Goal: Communication & Community: Participate in discussion

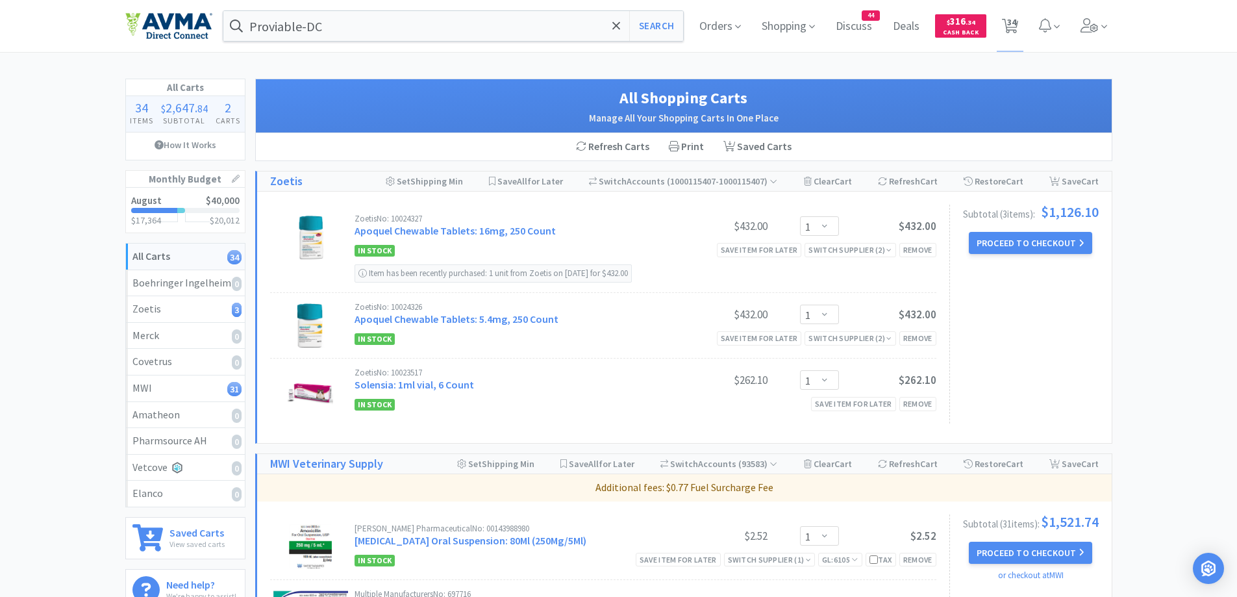
select select "1"
select select "2"
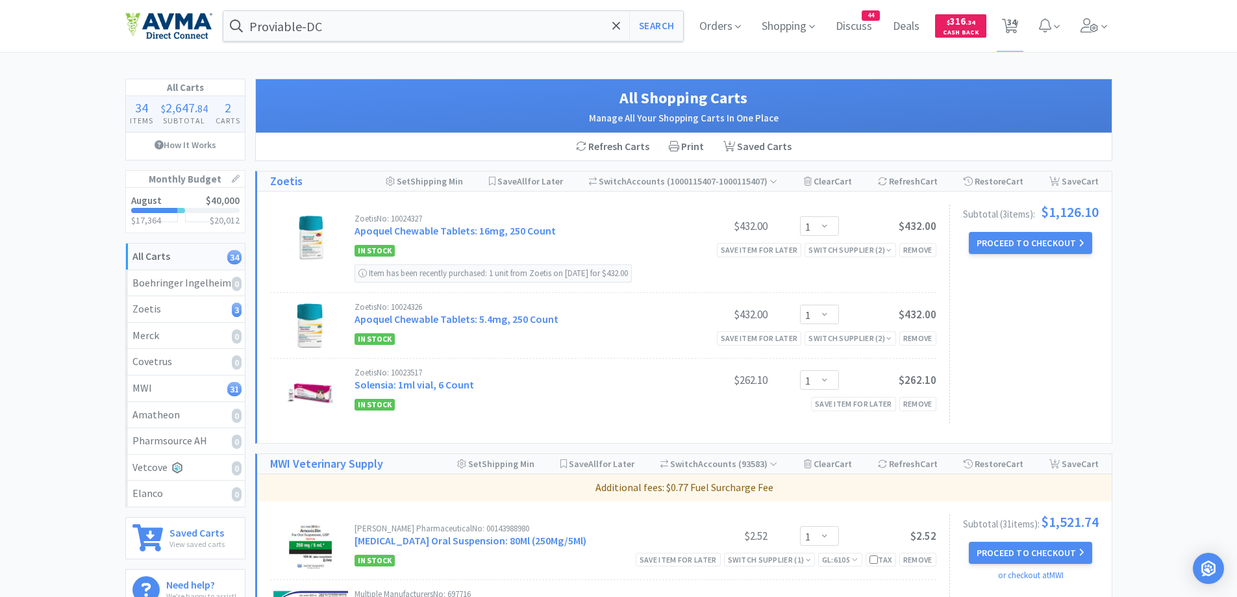
select select "2"
select select "1"
select select "2"
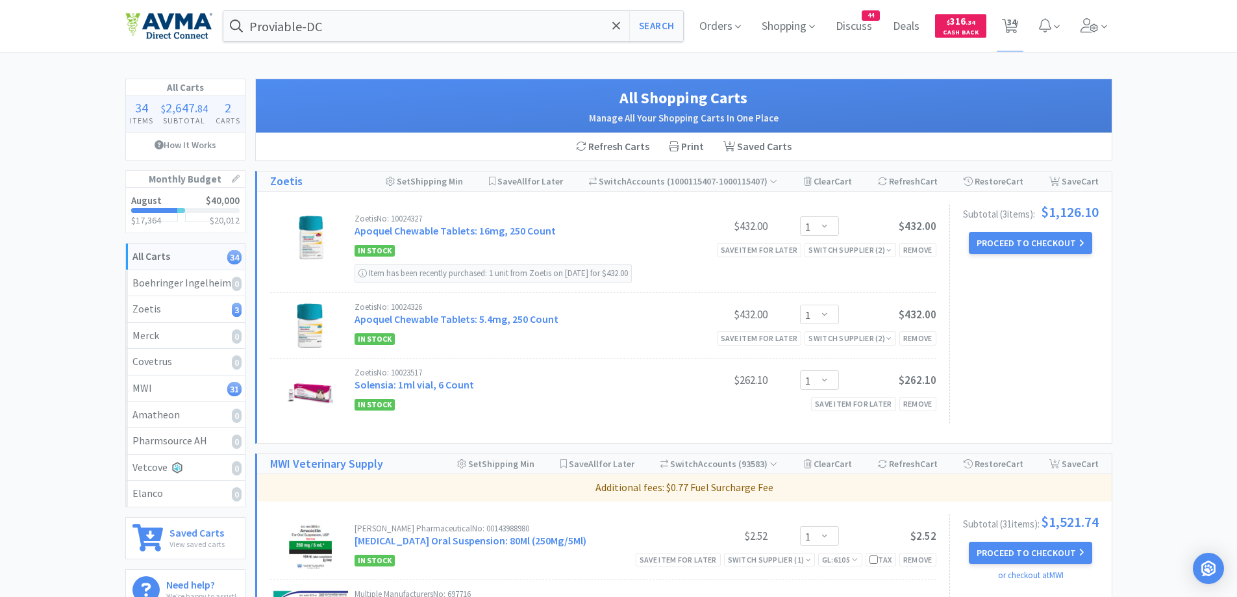
select select "2"
select select "10"
select select "1"
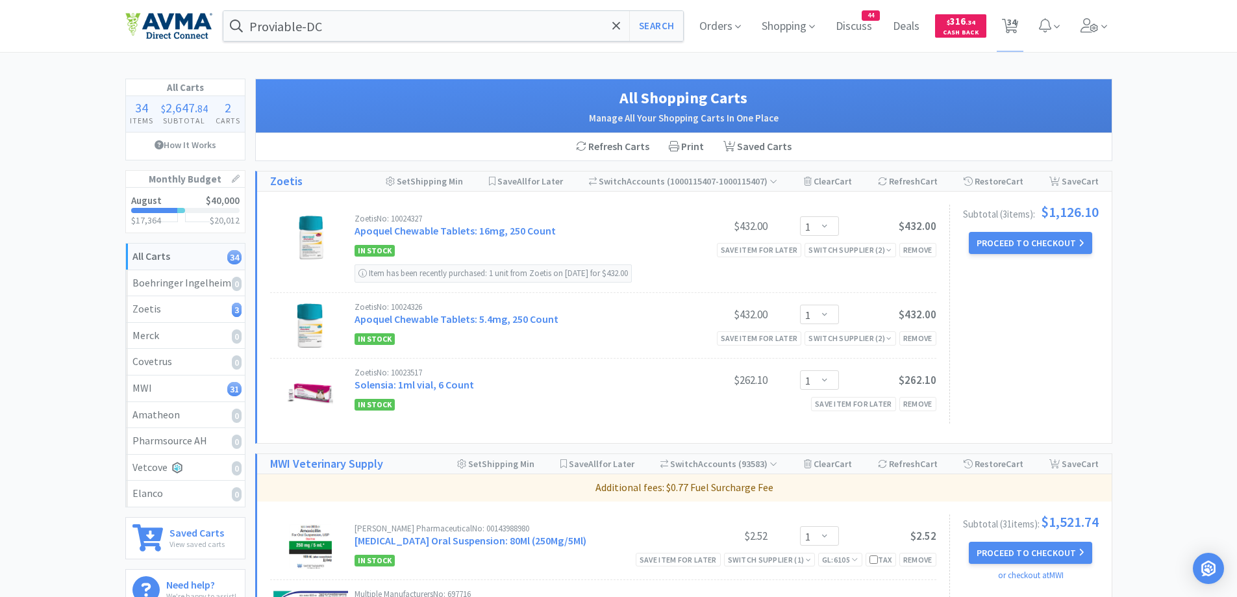
select select "4"
select select "2"
select select "1"
select select "2"
select select "1"
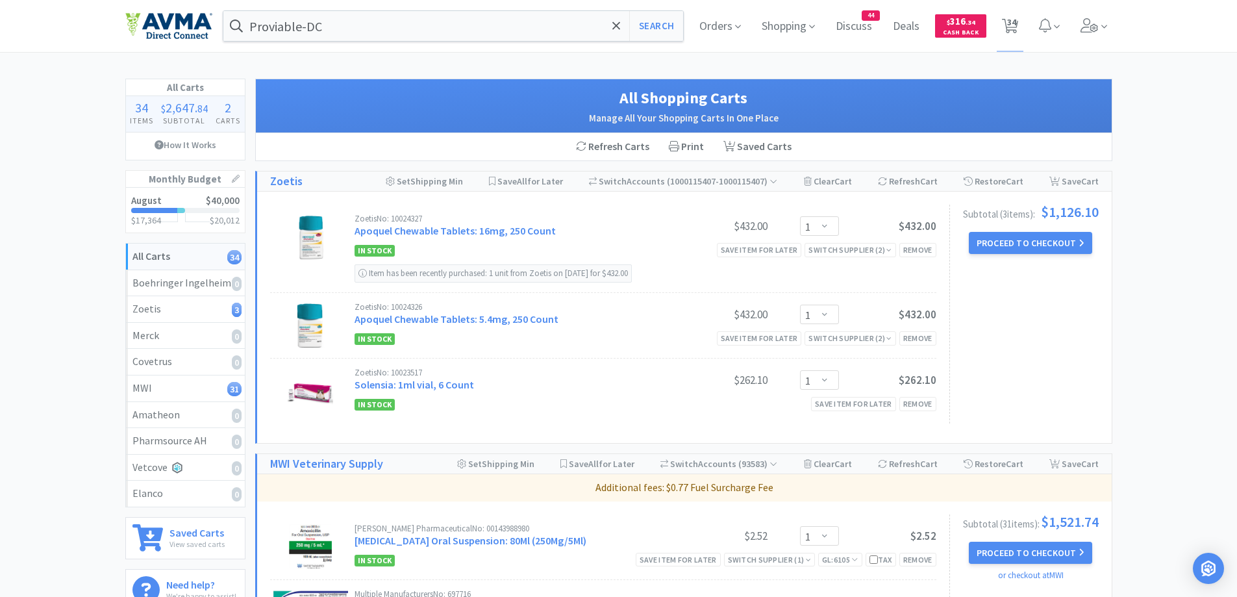
select select "1"
select select "6"
select select "1"
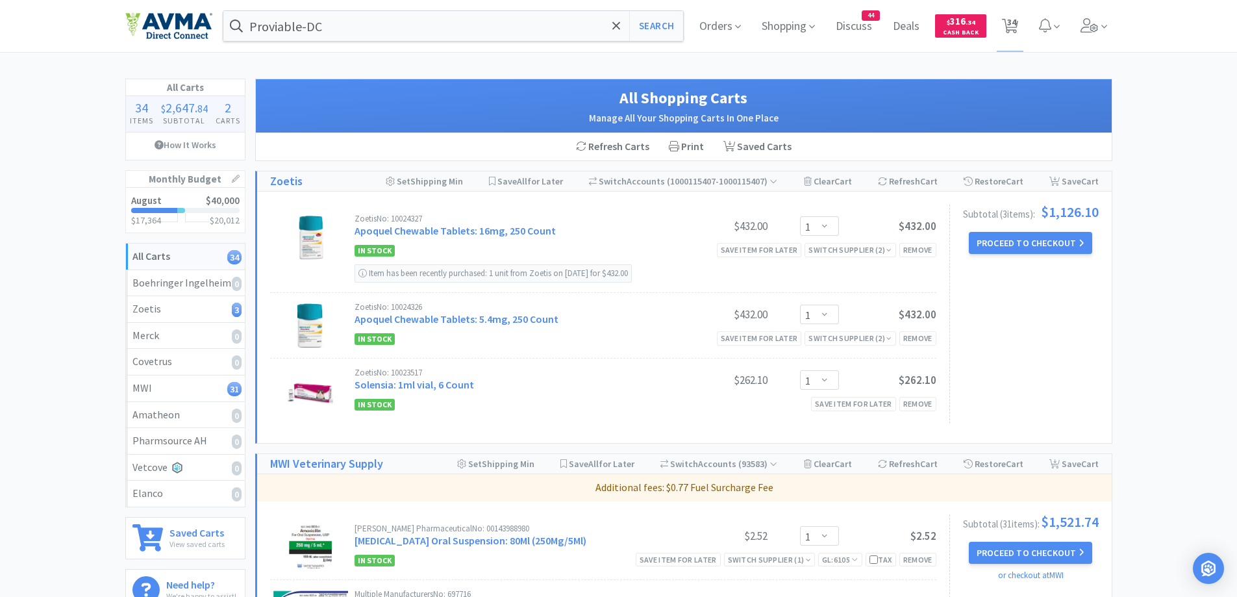
select select "5"
select select "1"
select select "4"
select select "1"
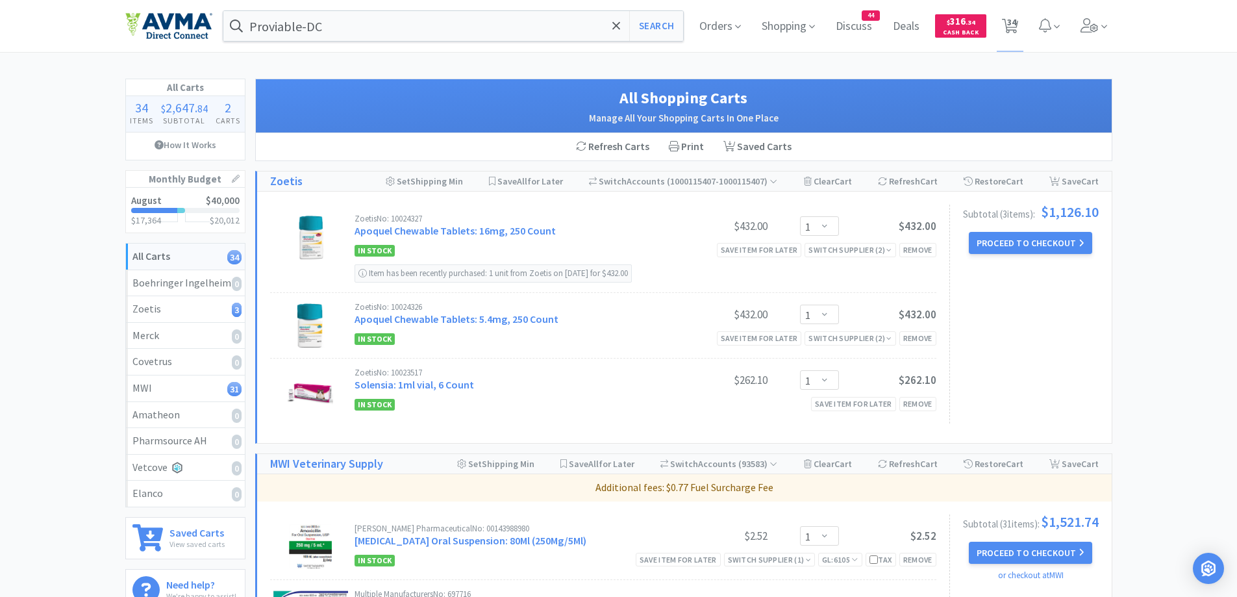
select select "1"
select select "5"
select select "1"
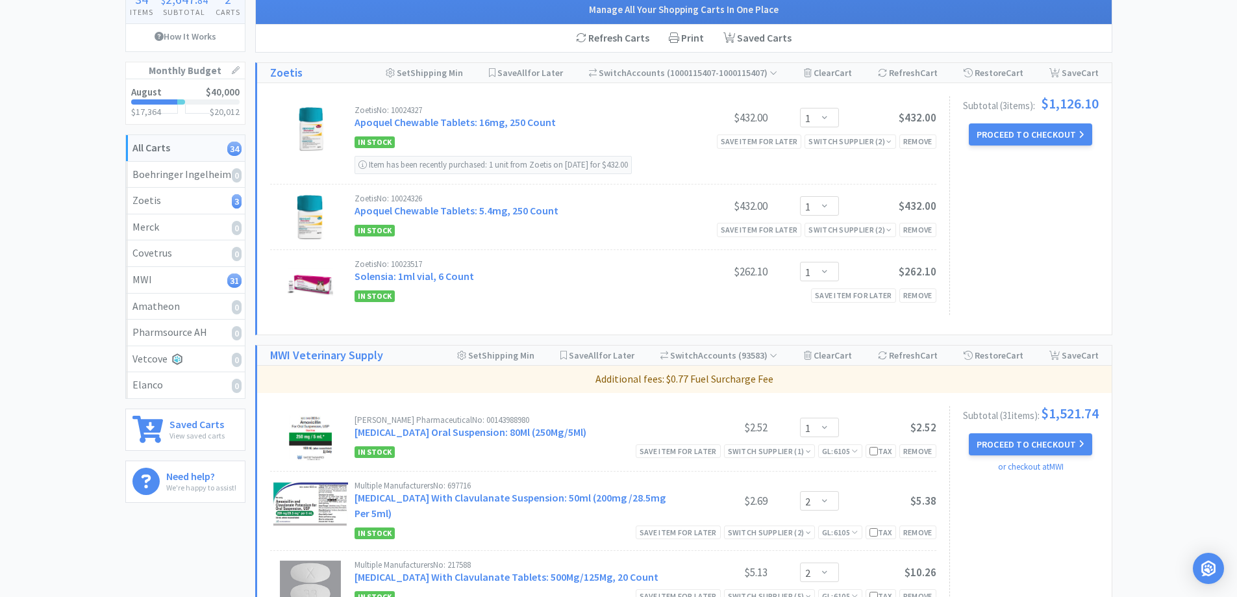
scroll to position [90, 0]
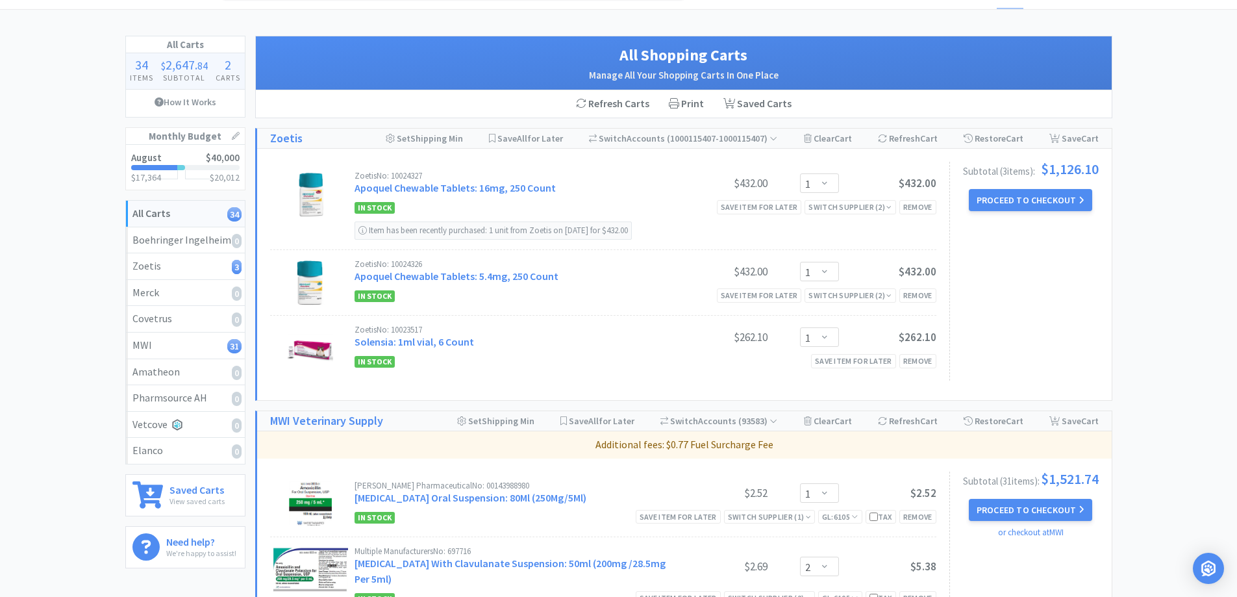
scroll to position [0, 0]
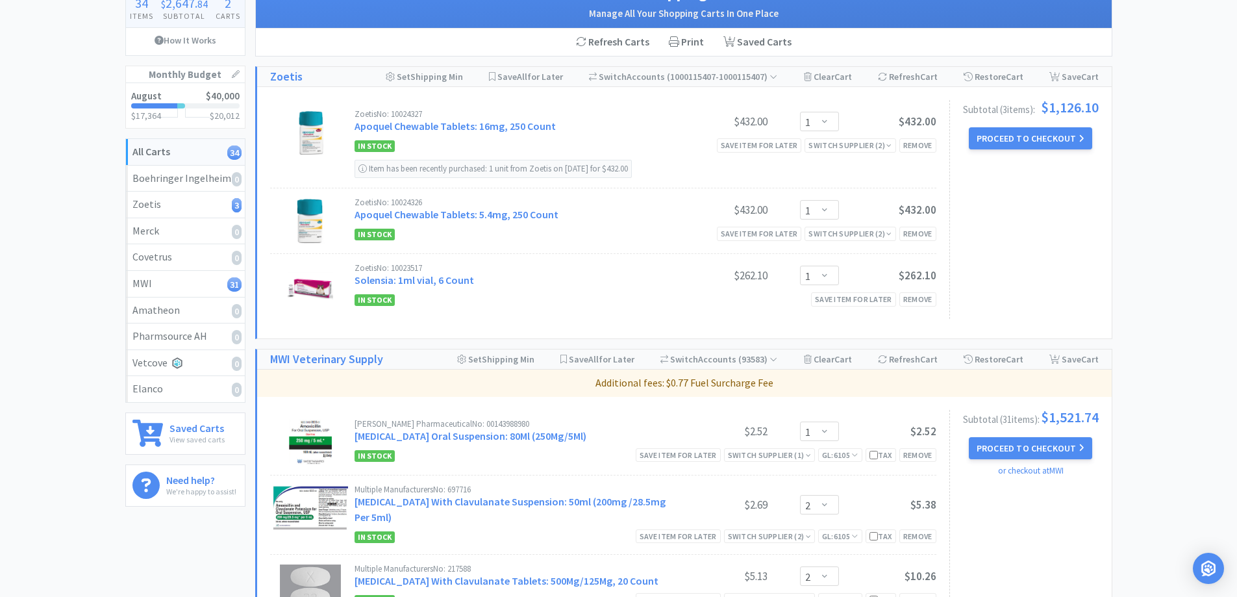
scroll to position [130, 0]
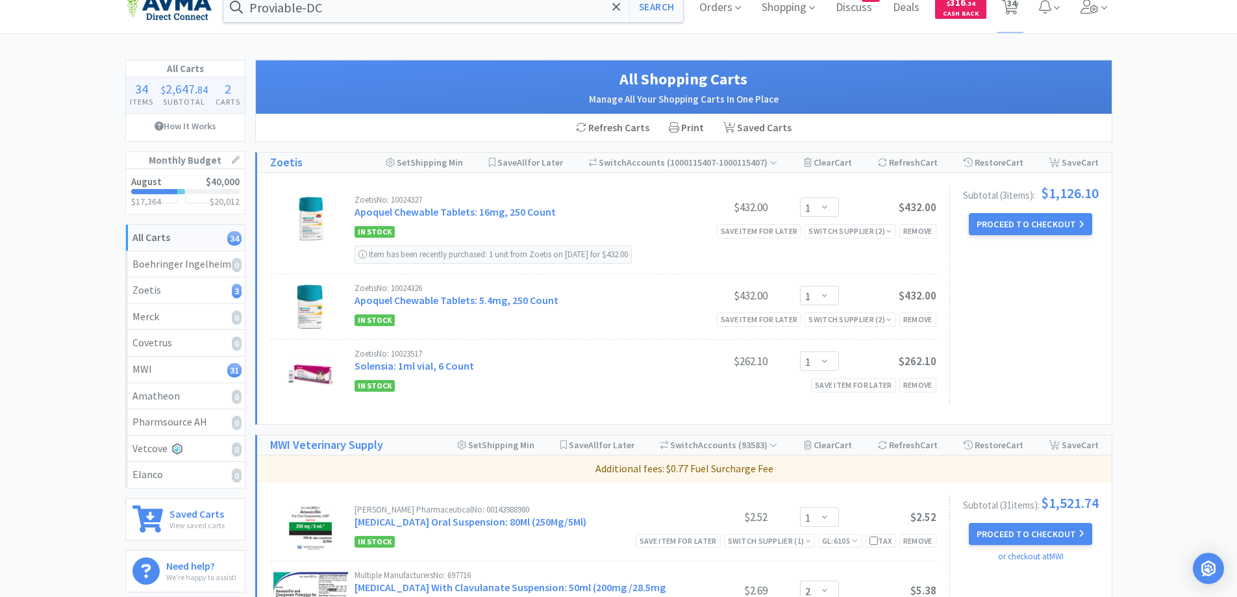
scroll to position [0, 0]
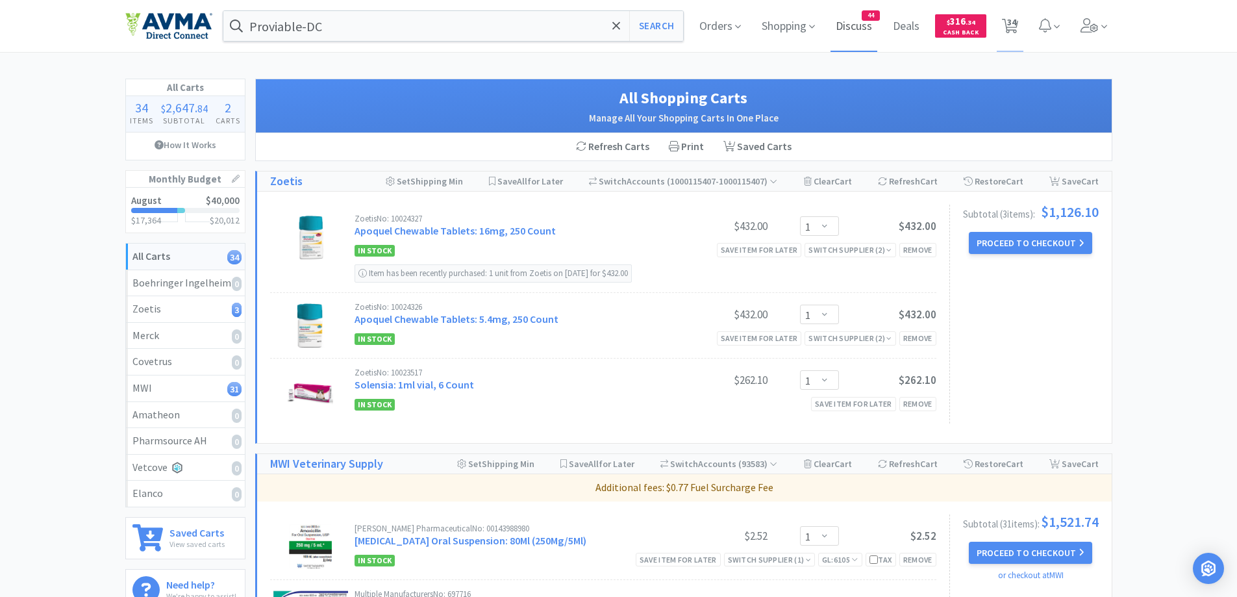
click at [861, 36] on span "Discuss" at bounding box center [854, 26] width 47 height 52
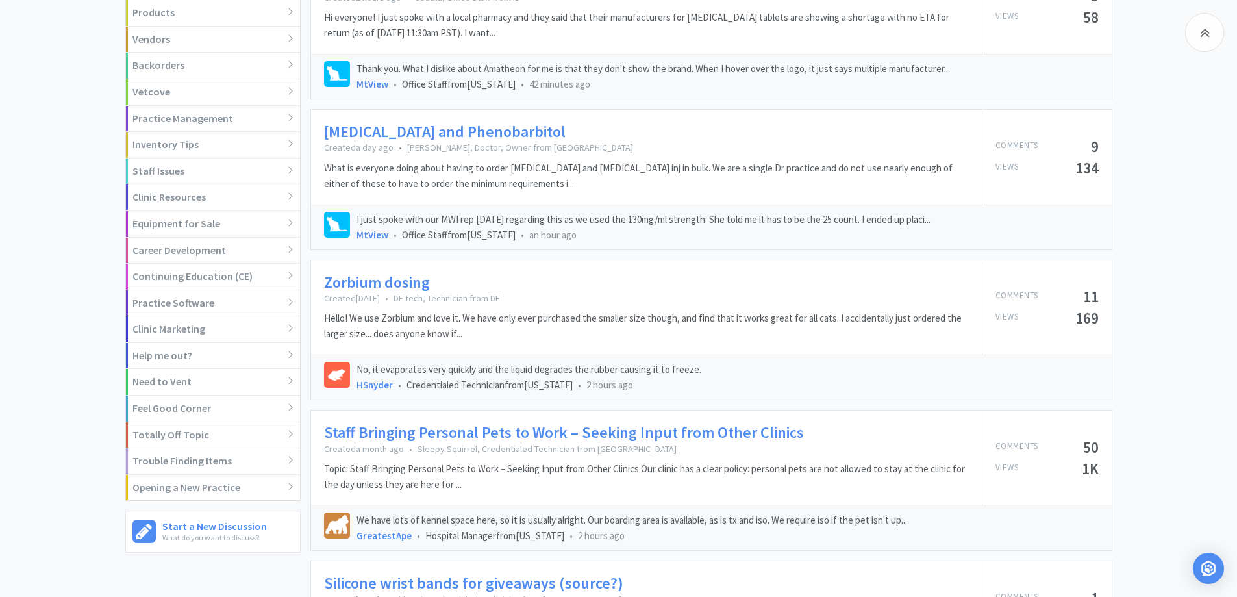
scroll to position [519, 0]
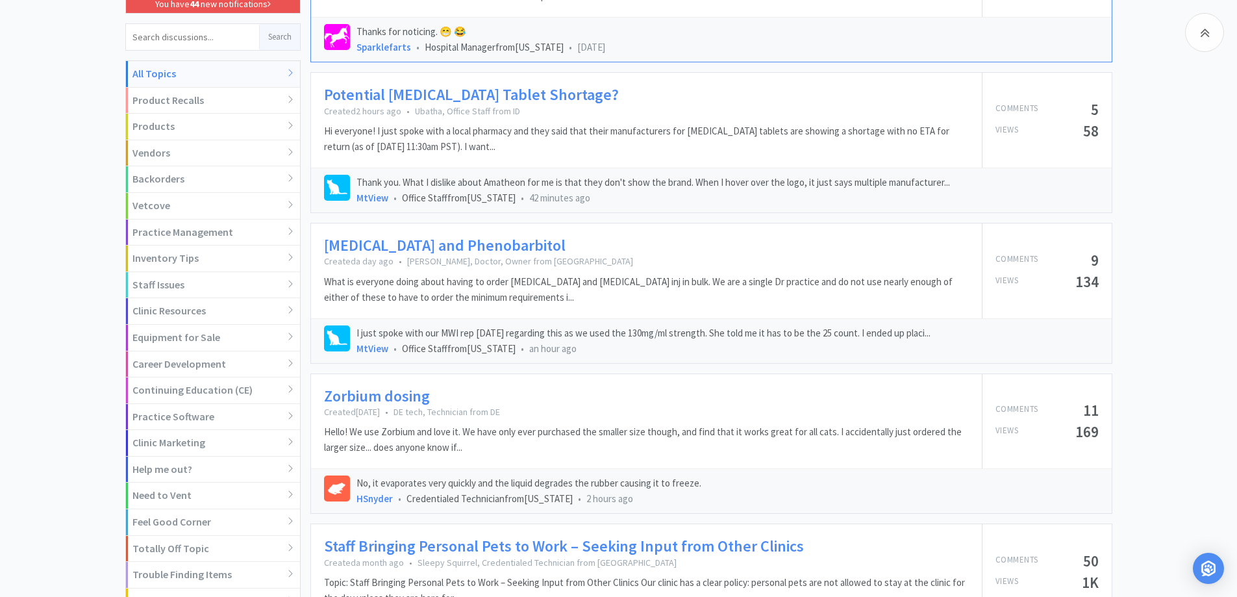
scroll to position [260, 0]
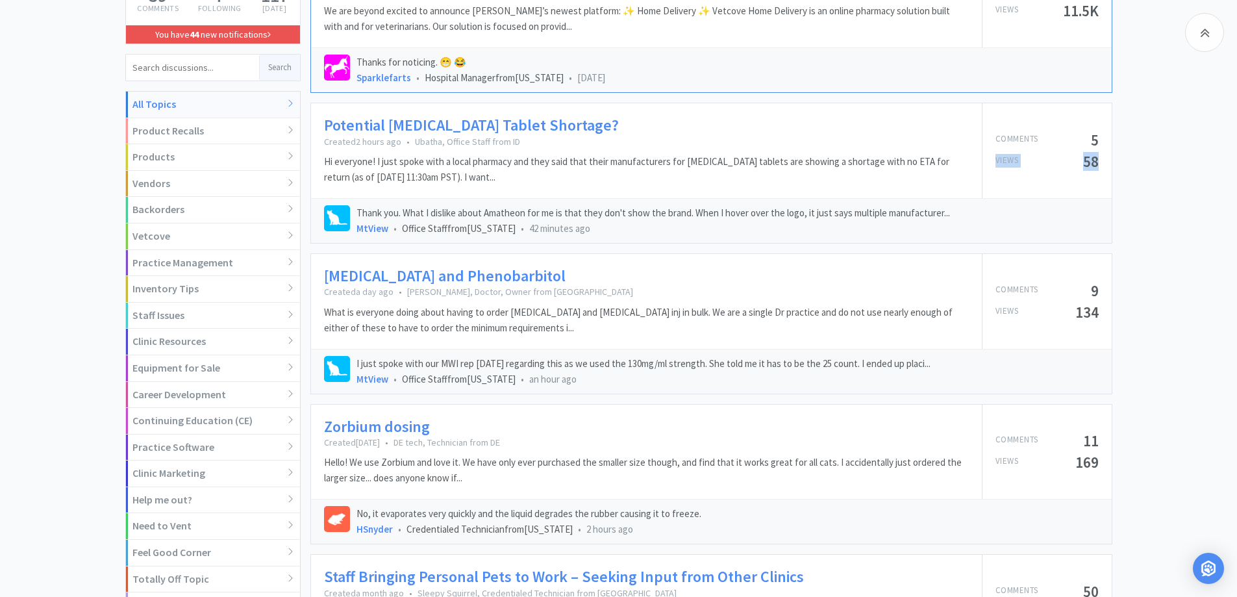
drag, startPoint x: 1236, startPoint y: 138, endPoint x: 1240, endPoint y: 151, distance: 14.2
click at [1236, 151] on html "Proviable-DC Search Orders Shopping Discuss Discuss 44 Deals Deals $ 316 . 34 C…" at bounding box center [618, 38] width 1237 height 597
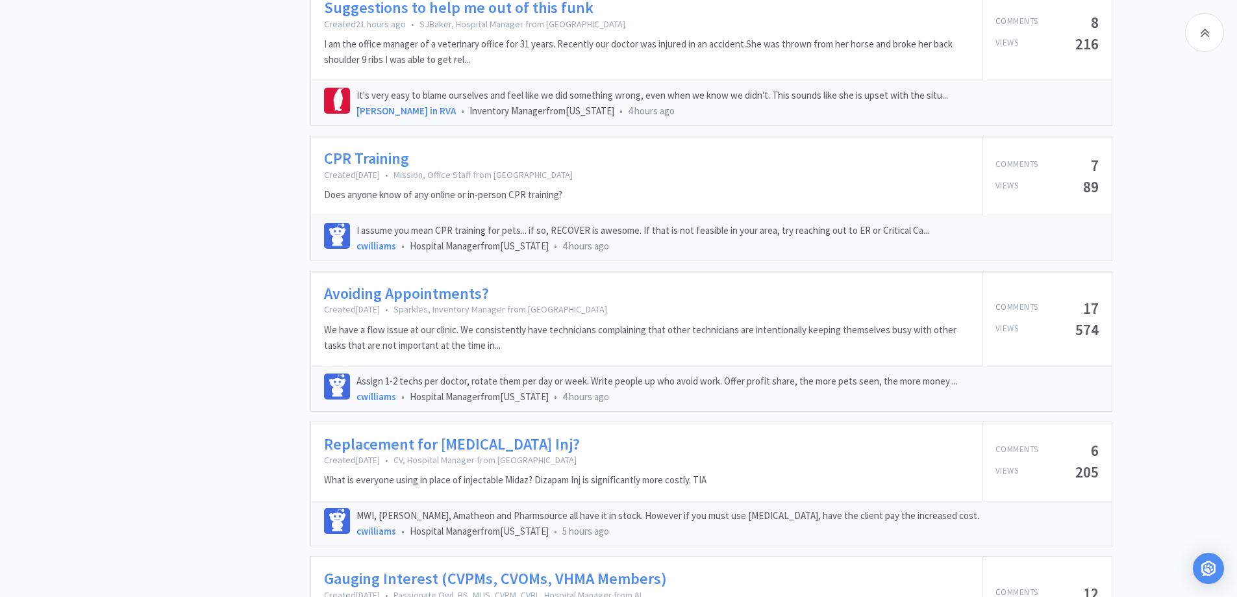
scroll to position [1501, 0]
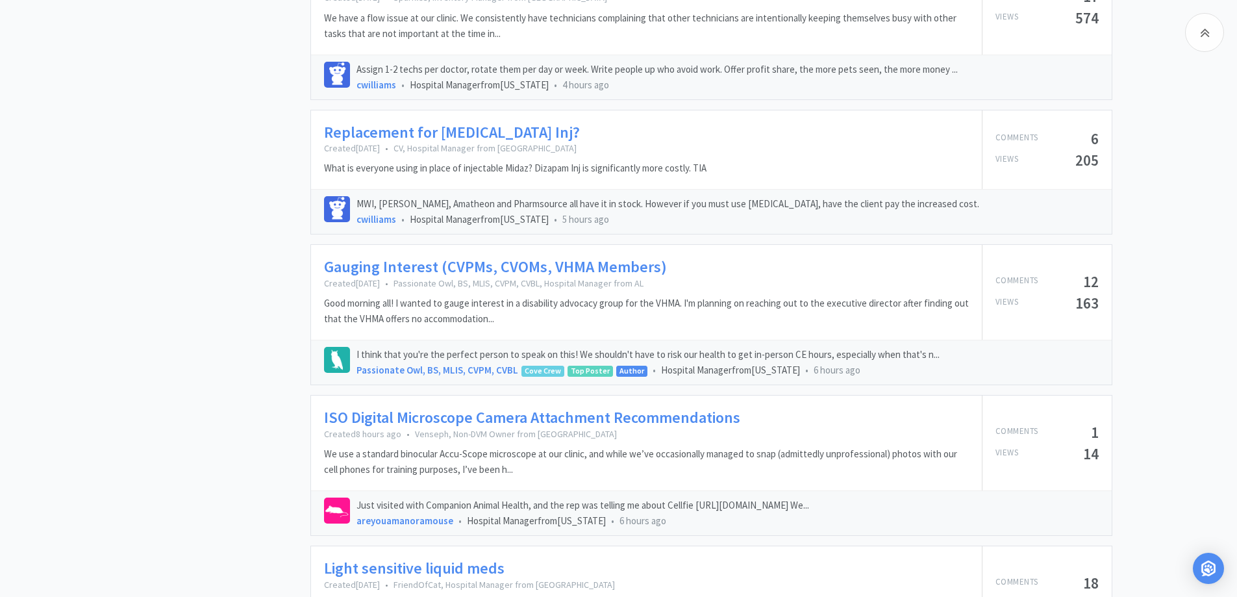
scroll to position [1962, 0]
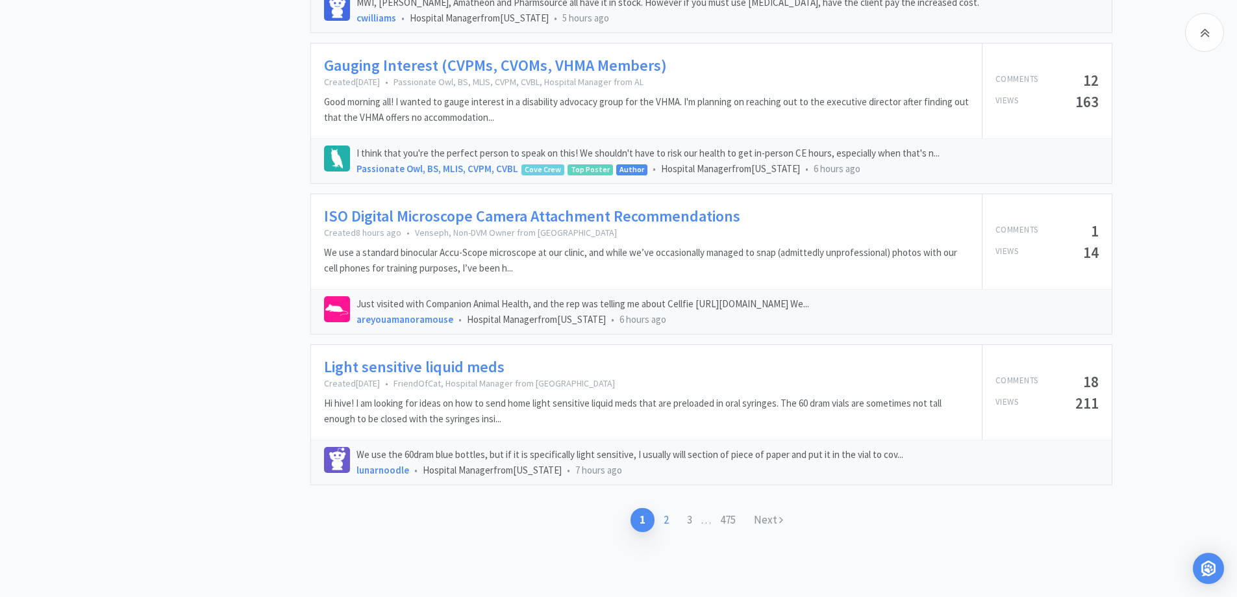
click at [663, 530] on link "2" at bounding box center [666, 520] width 23 height 24
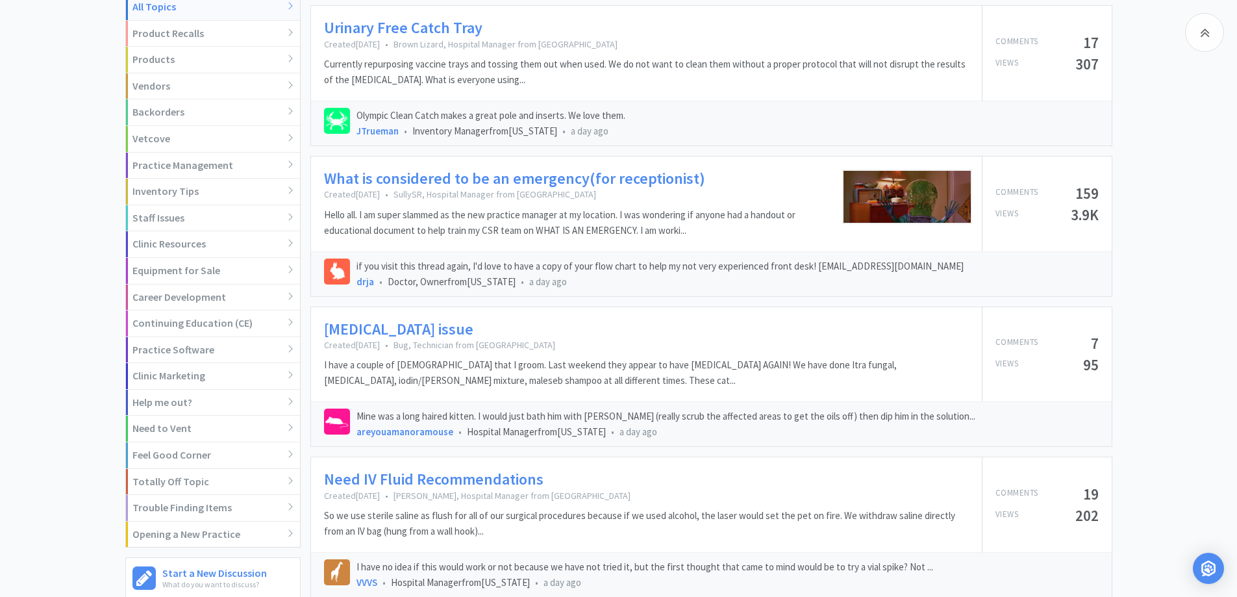
scroll to position [390, 0]
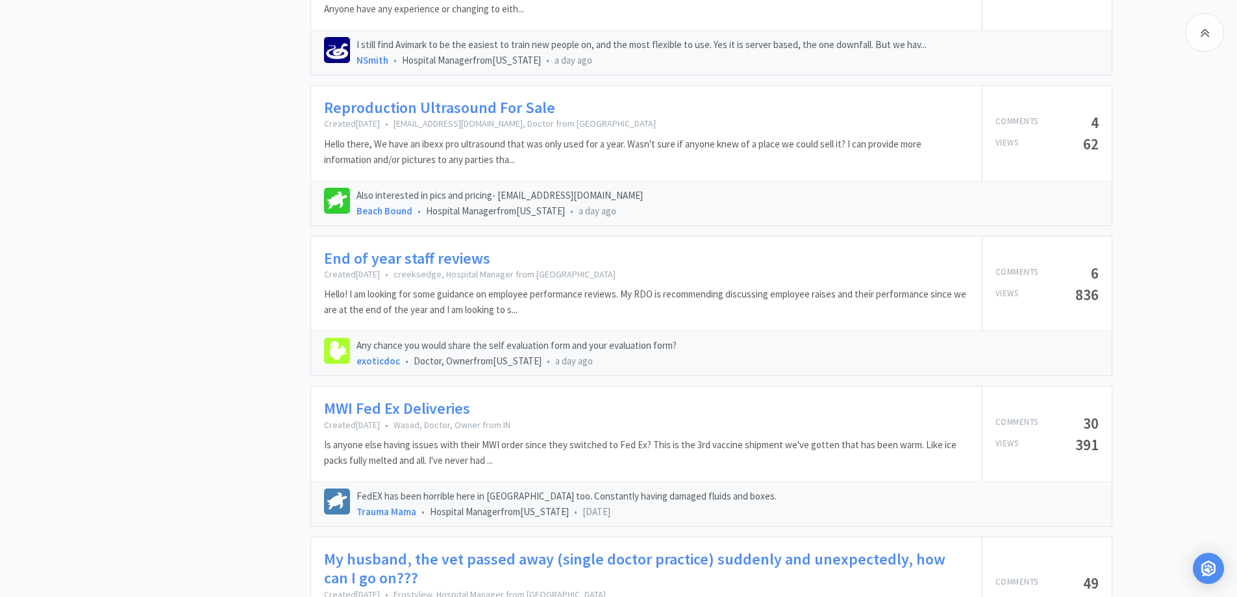
scroll to position [1169, 0]
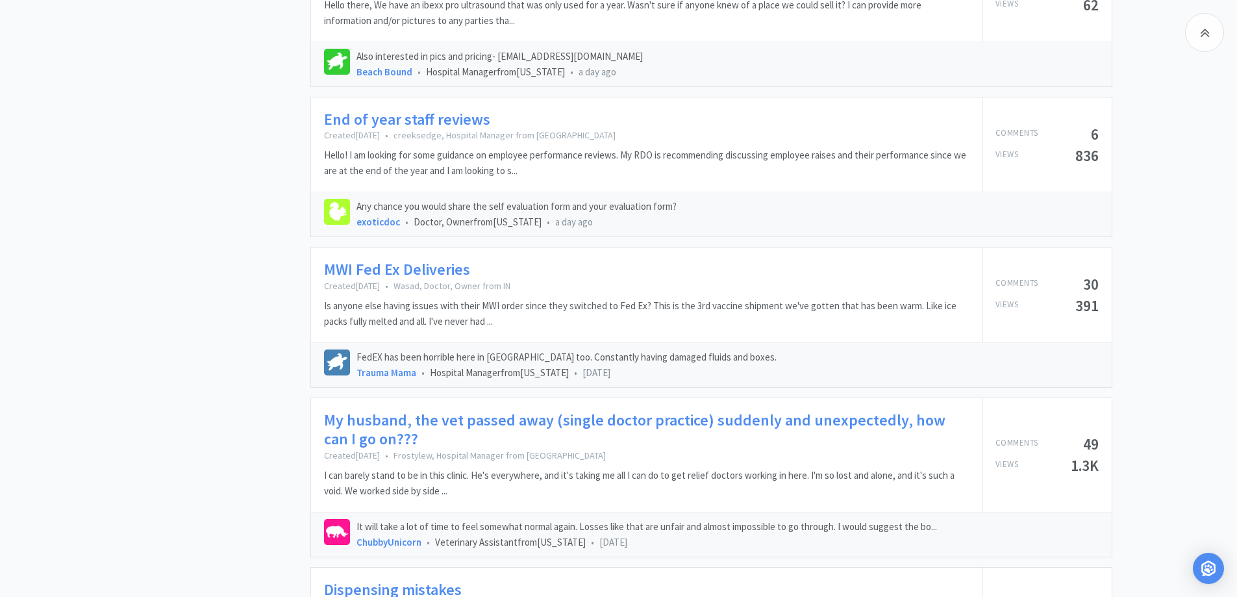
click at [170, 316] on div "Batty 4 Bats Inventory Manager from [US_STATE] 39 Comments 7 Following 117 [DAT…" at bounding box center [217, 158] width 185 height 2417
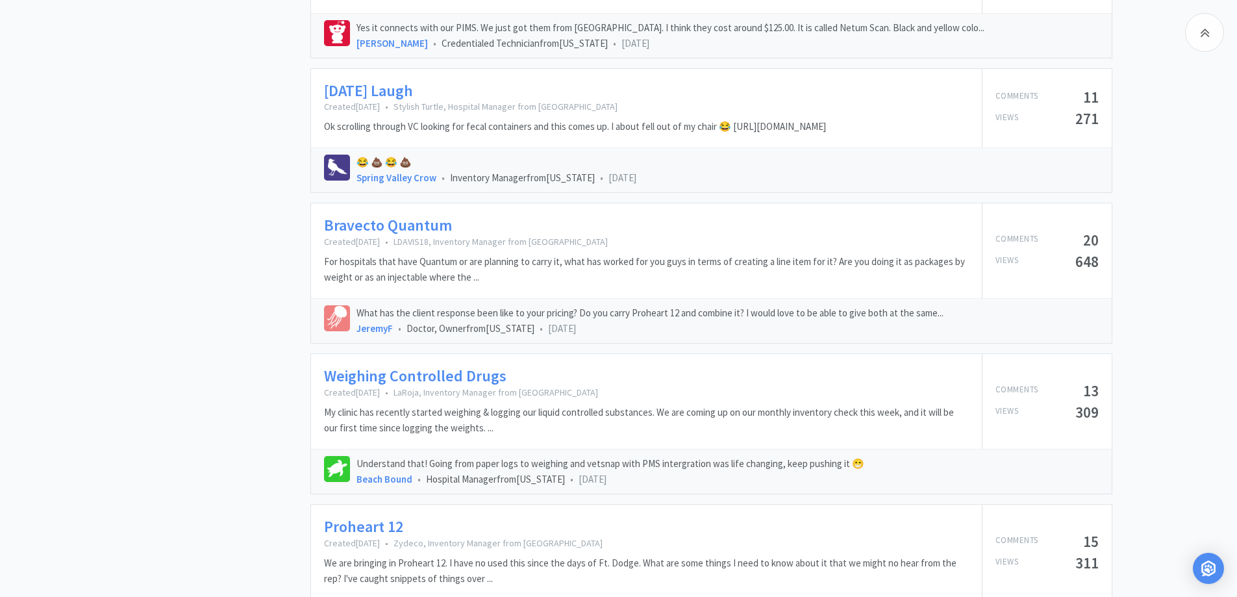
scroll to position [1978, 0]
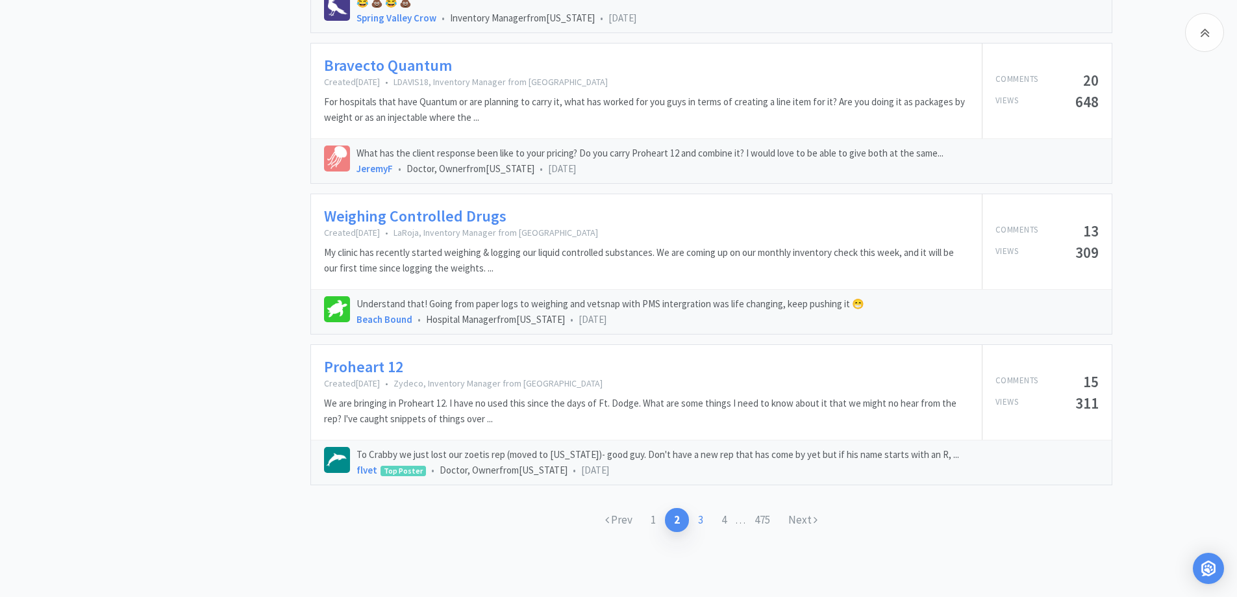
click at [699, 512] on link "3" at bounding box center [700, 520] width 23 height 24
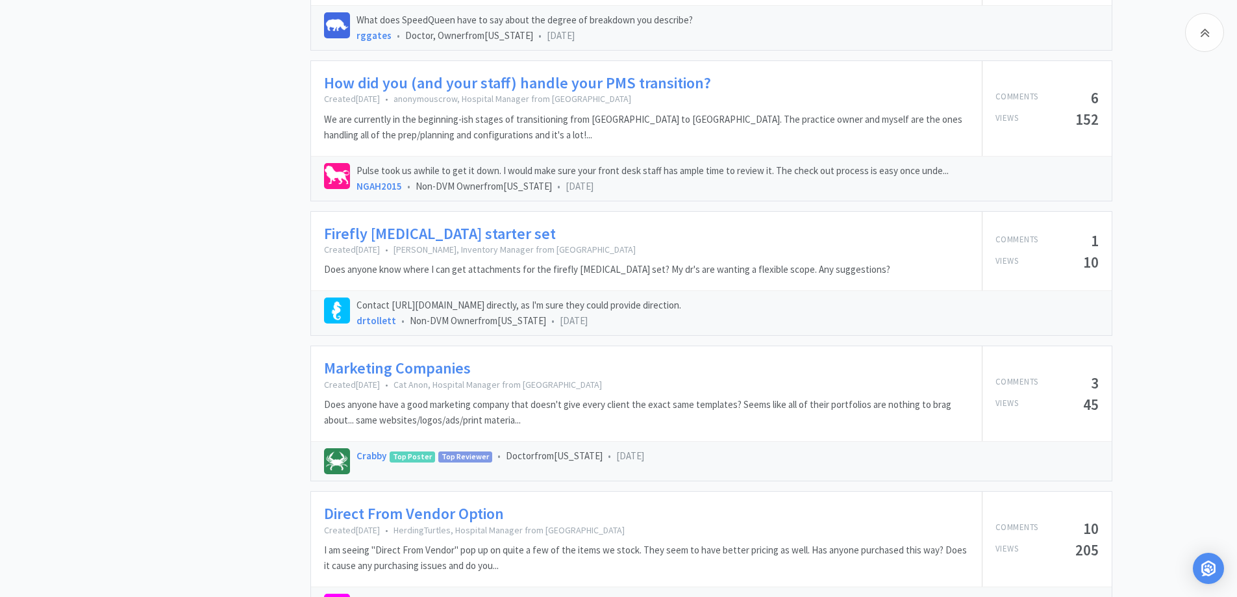
scroll to position [909, 0]
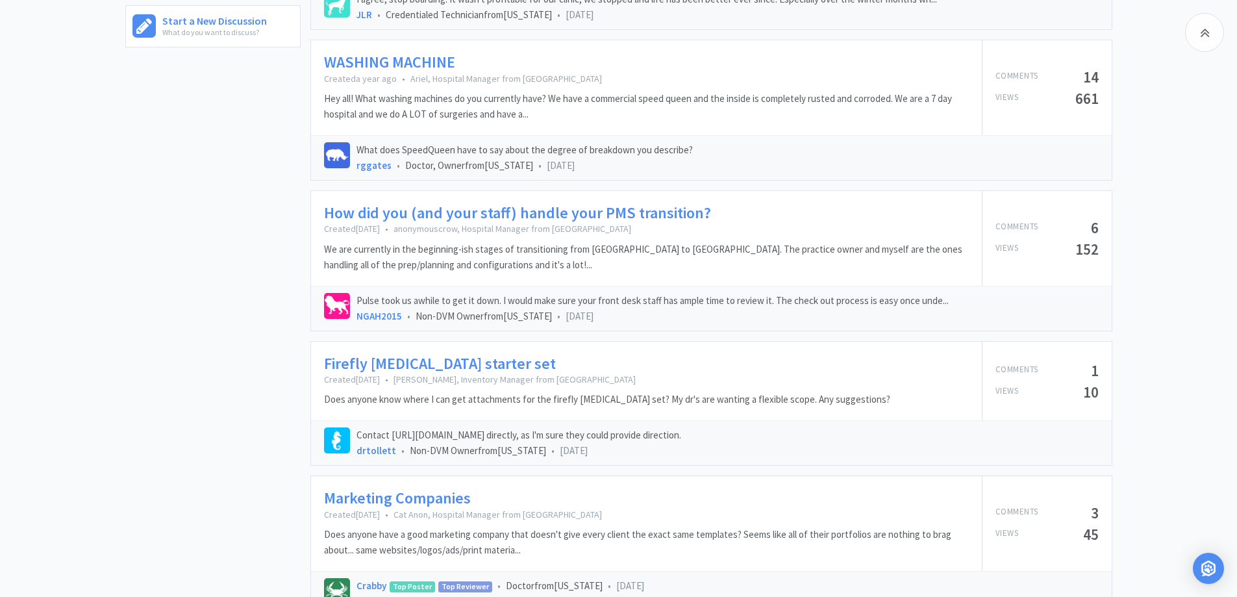
click at [1163, 290] on div "Batty 4 Bats Inventory Manager from [US_STATE] 39 Comments 7 Following 117 [DAT…" at bounding box center [618, 384] width 1237 height 2348
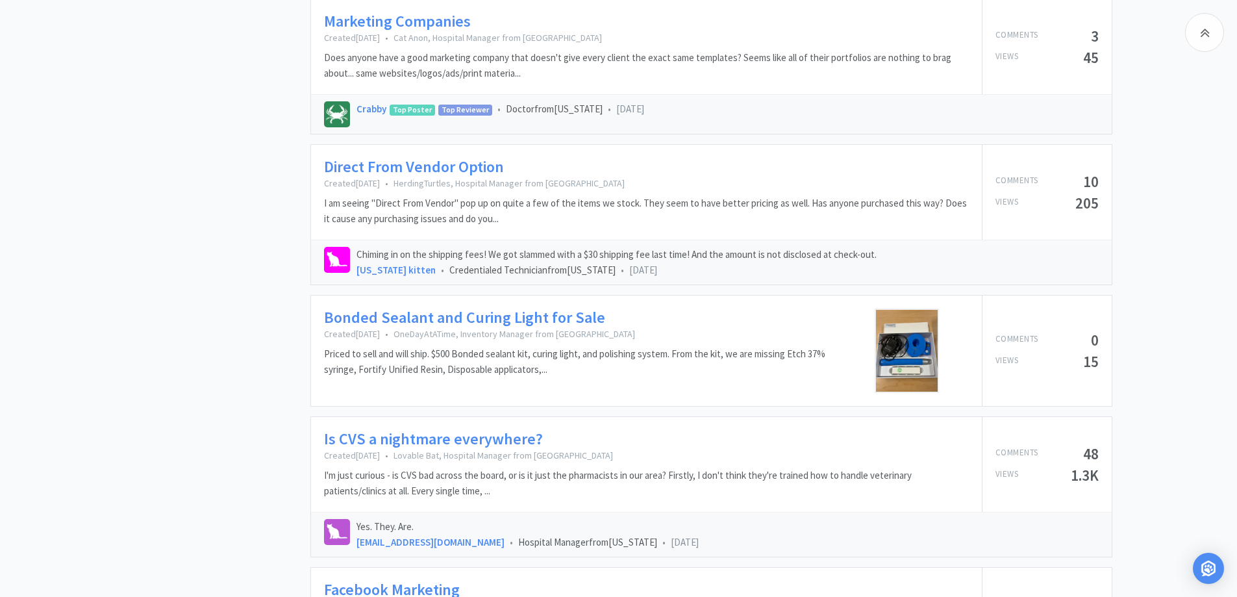
scroll to position [1430, 0]
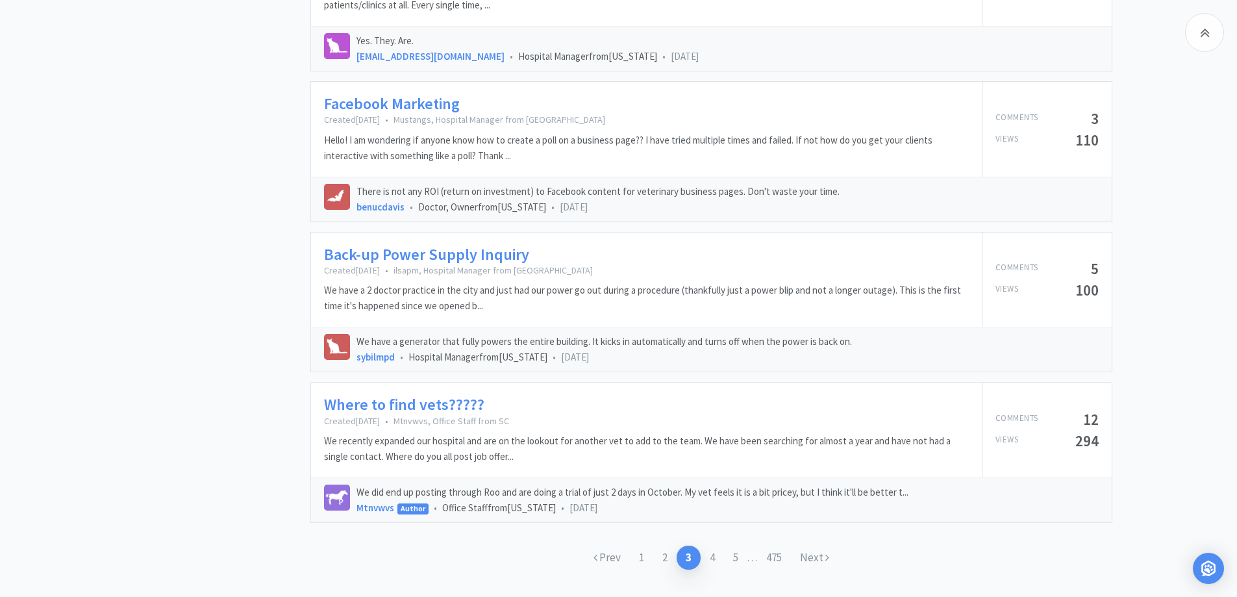
scroll to position [1909, 0]
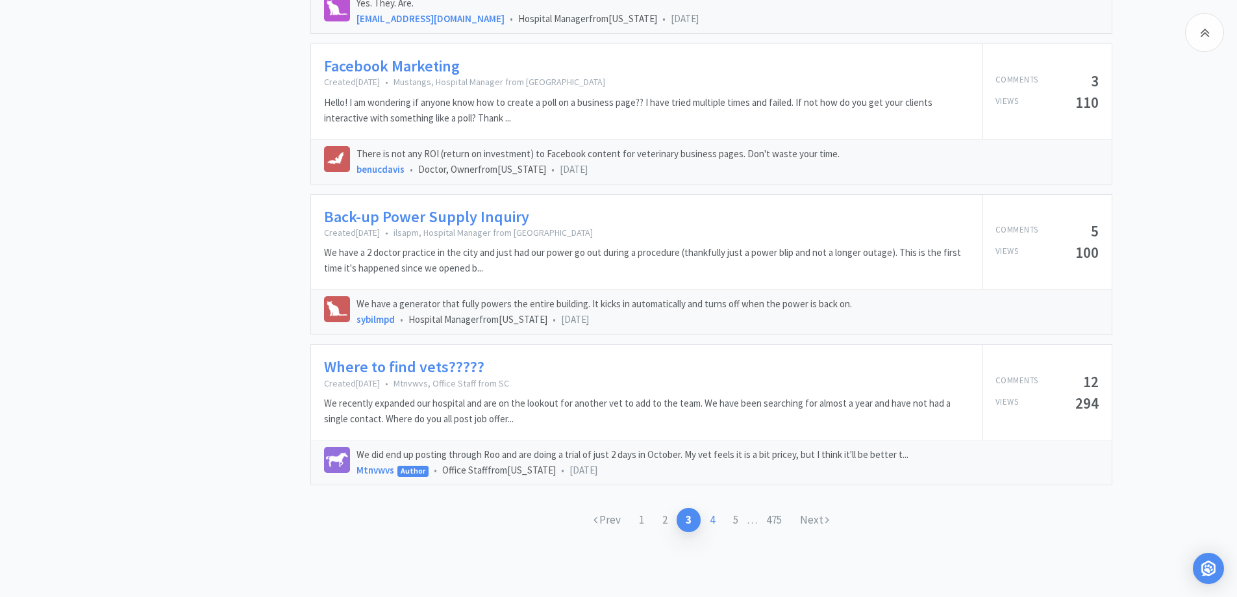
click at [705, 518] on link "4" at bounding box center [712, 520] width 23 height 24
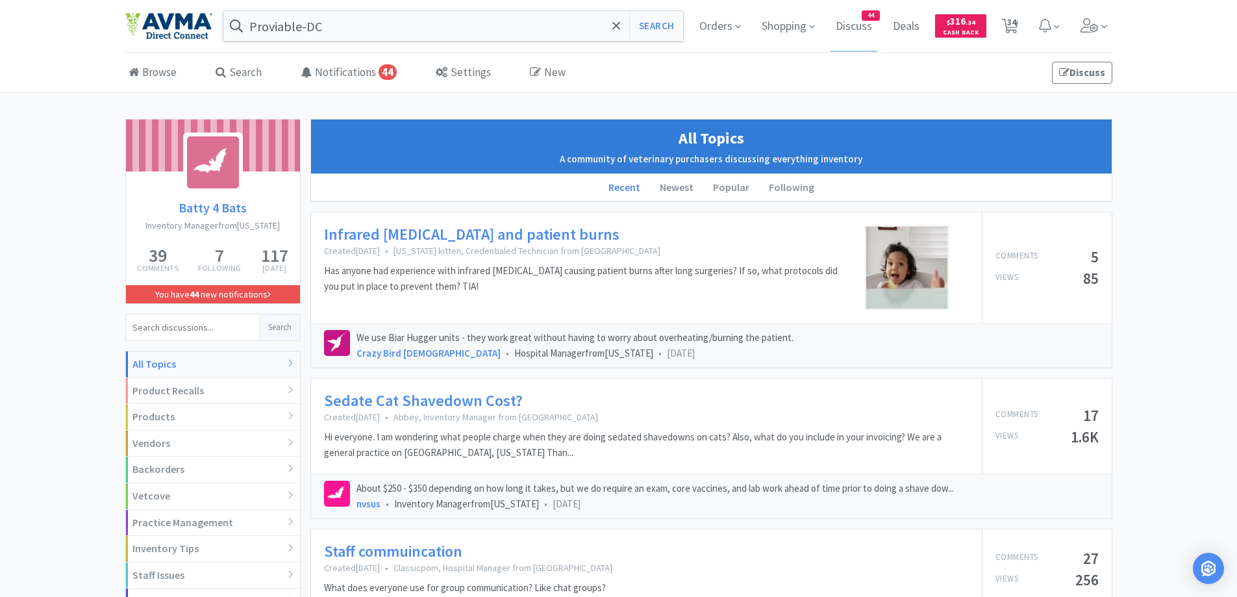
scroll to position [130, 0]
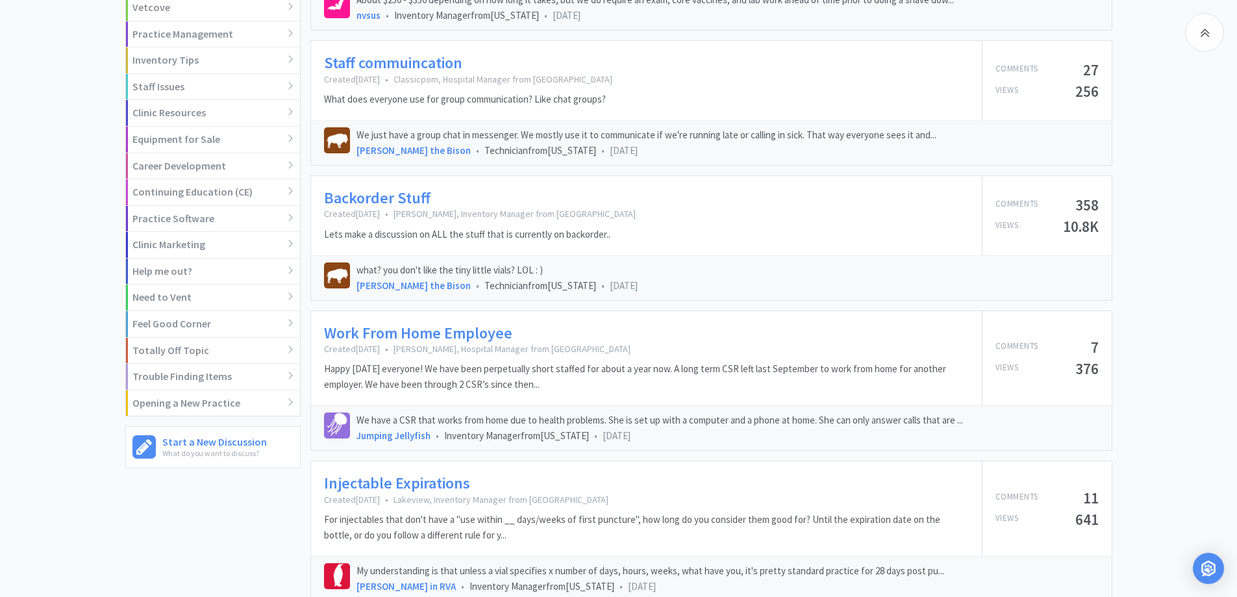
scroll to position [519, 0]
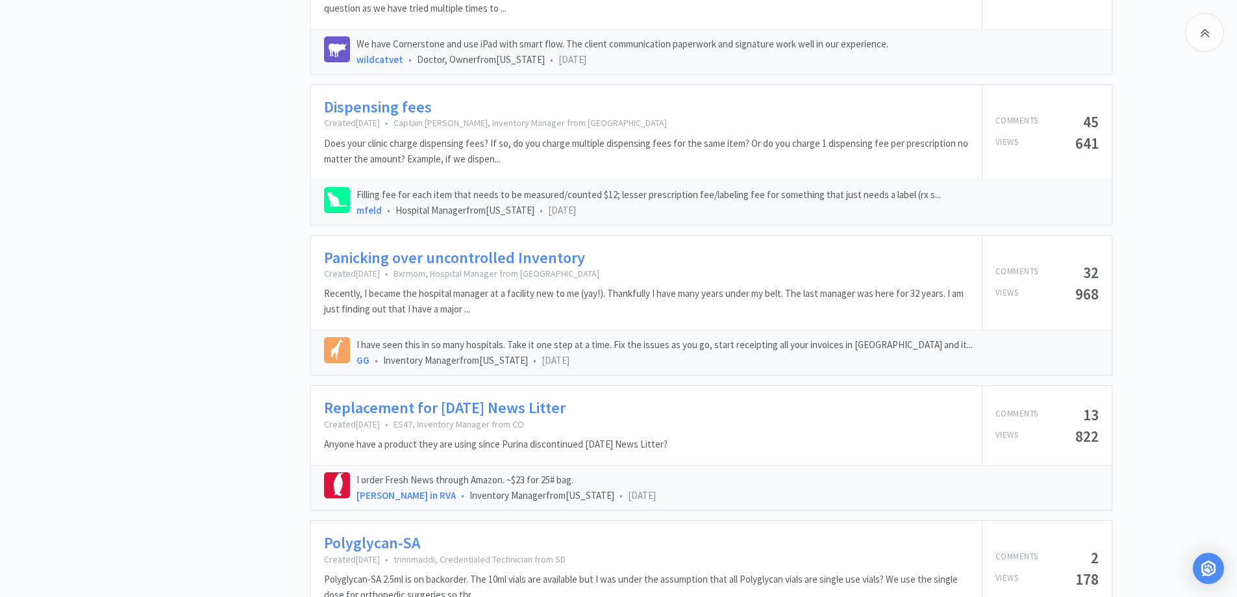
scroll to position [1169, 0]
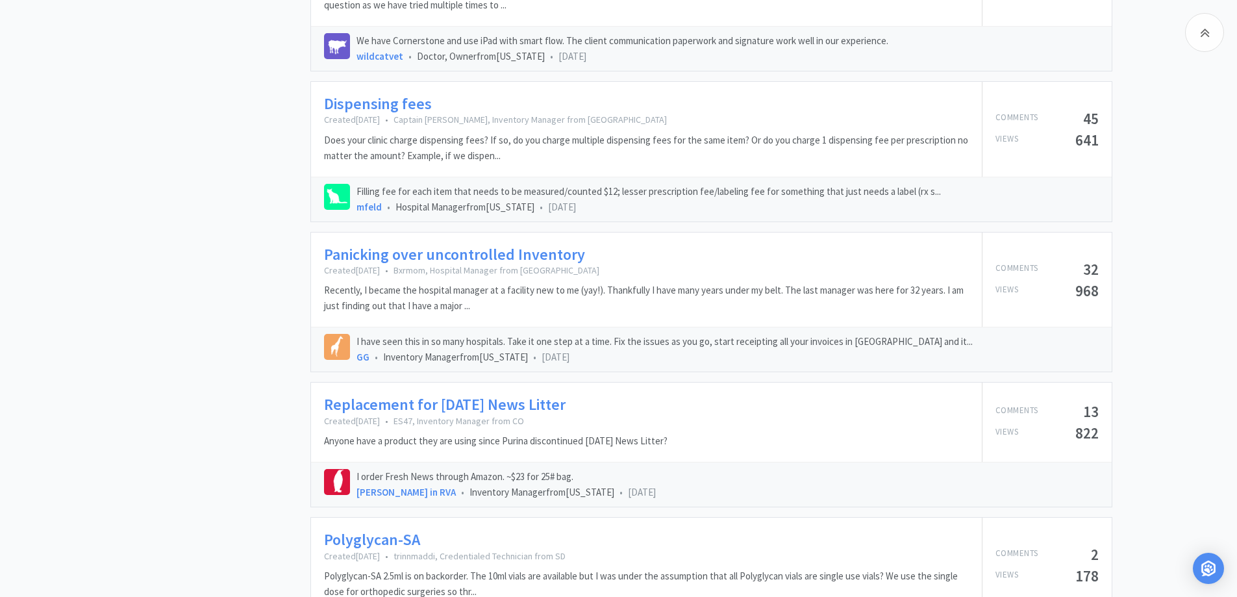
click at [225, 427] on div "Batty 4 Bats Inventory Manager from [US_STATE] 39 Comments 7 Following 117 [DAT…" at bounding box center [217, 143] width 185 height 2386
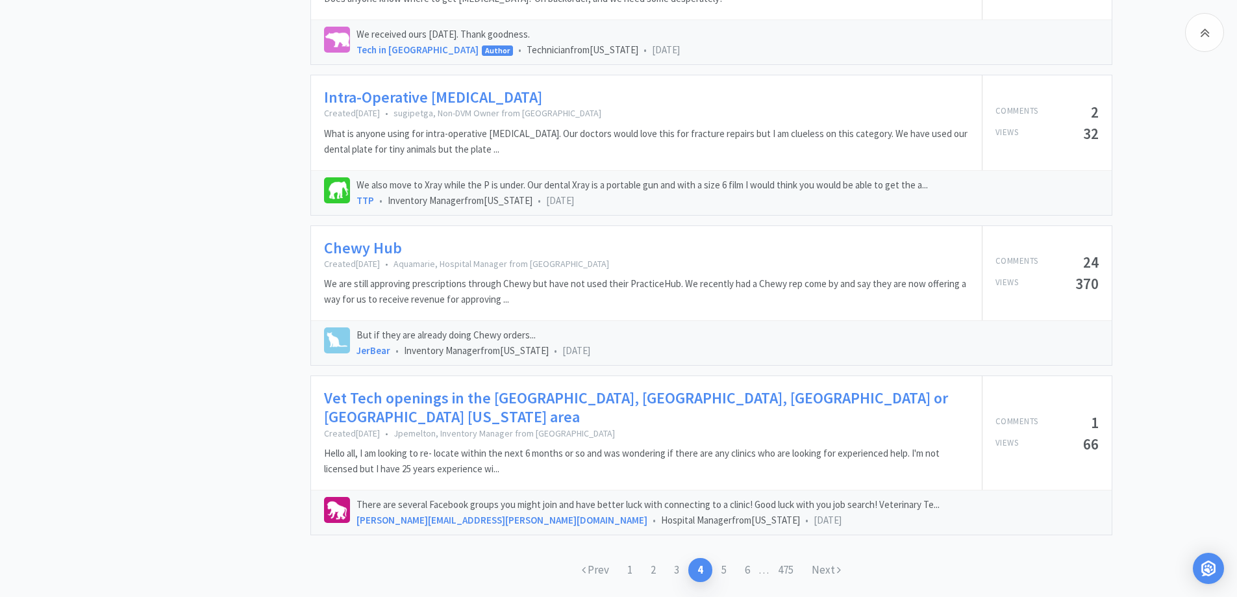
scroll to position [1928, 0]
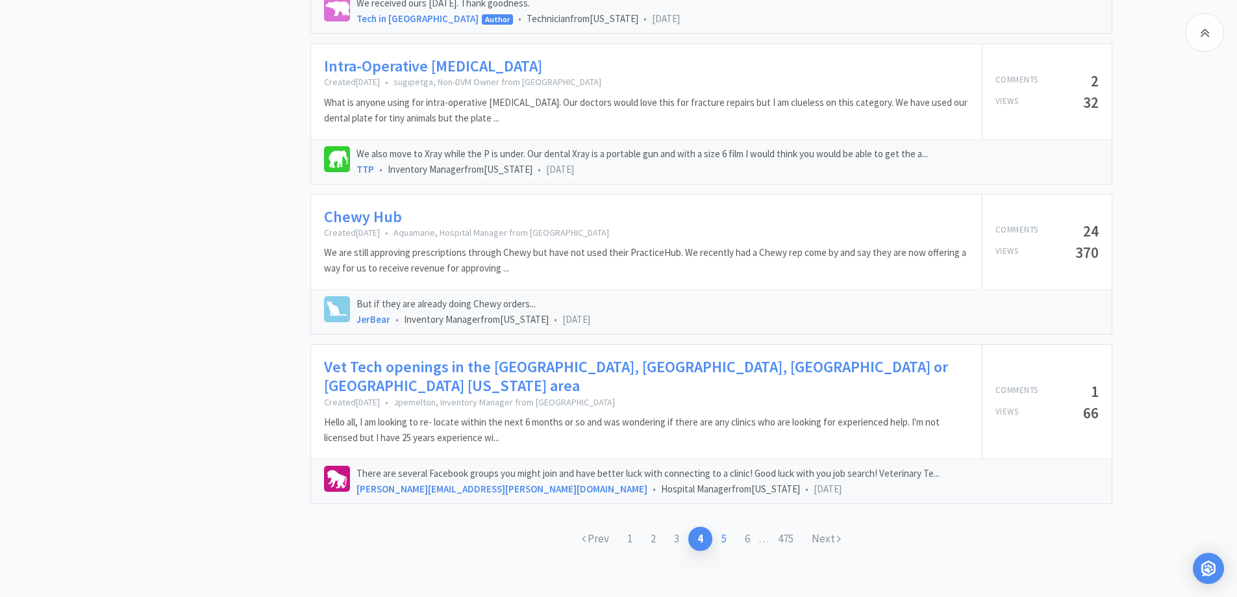
click at [727, 527] on link "5" at bounding box center [723, 539] width 23 height 24
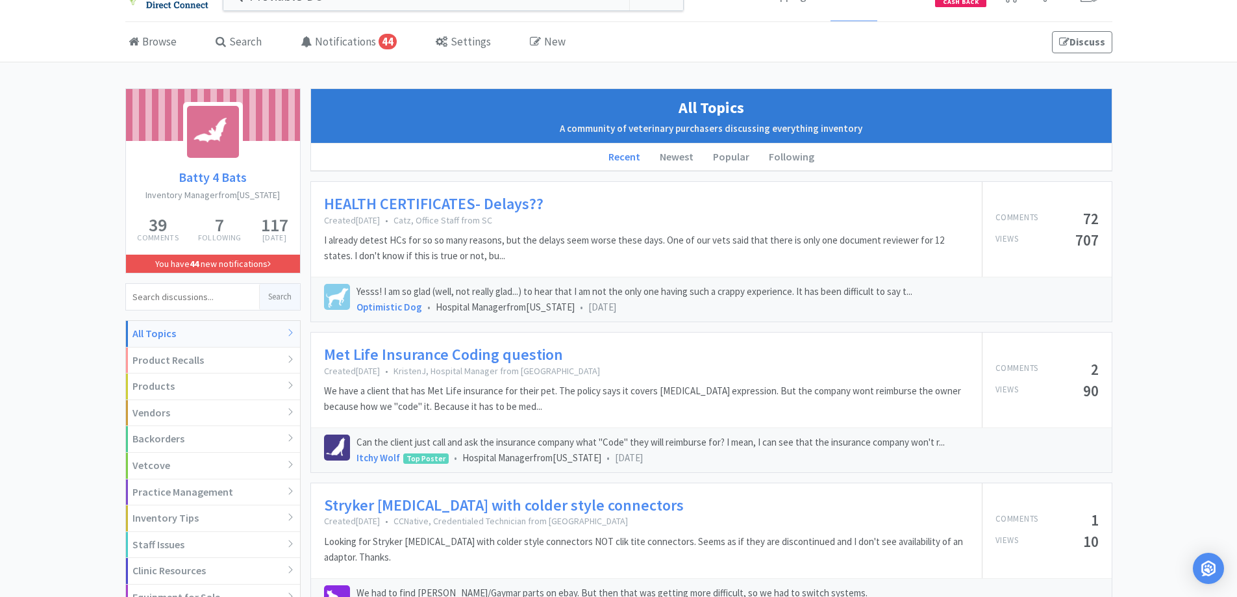
scroll to position [0, 0]
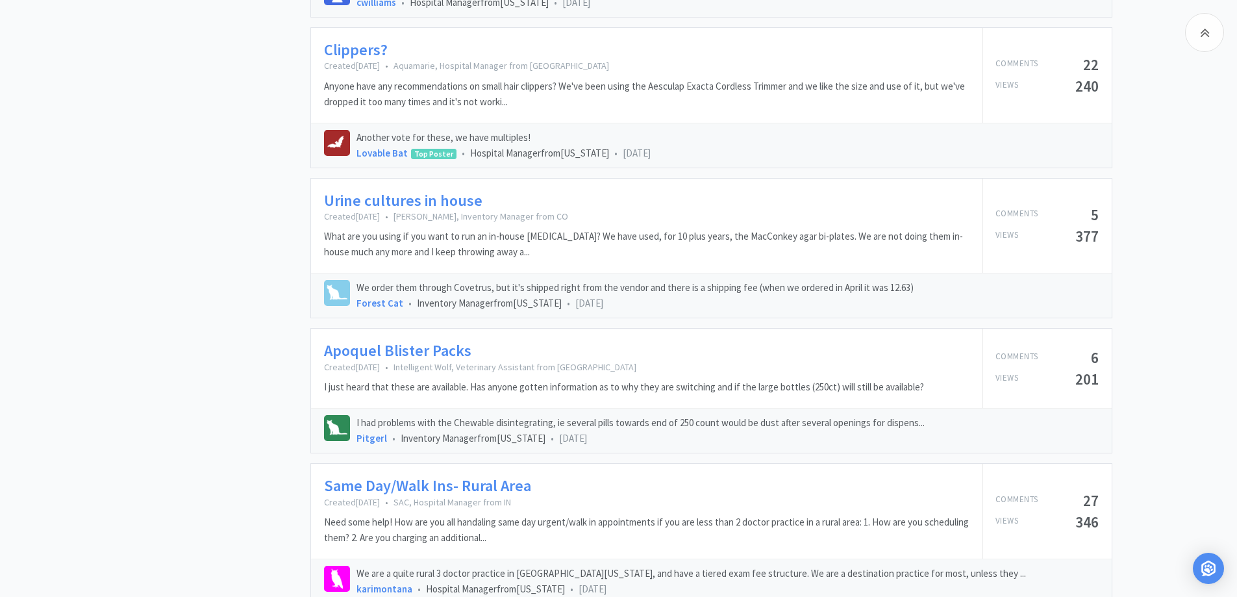
scroll to position [1883, 0]
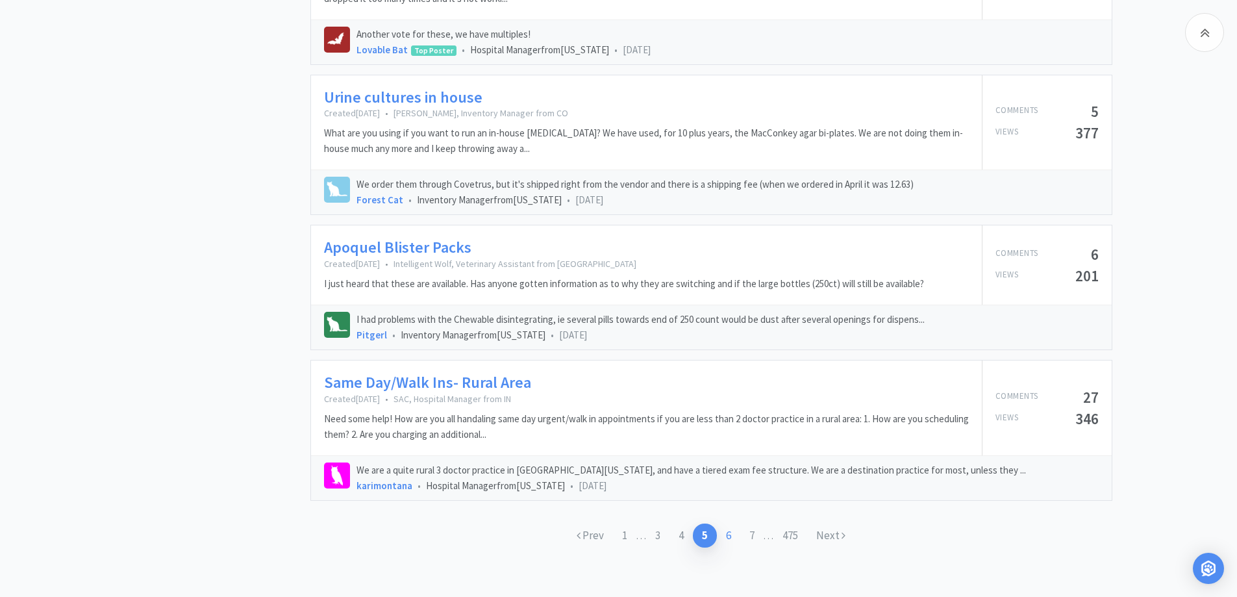
click at [732, 523] on link "6" at bounding box center [728, 535] width 23 height 24
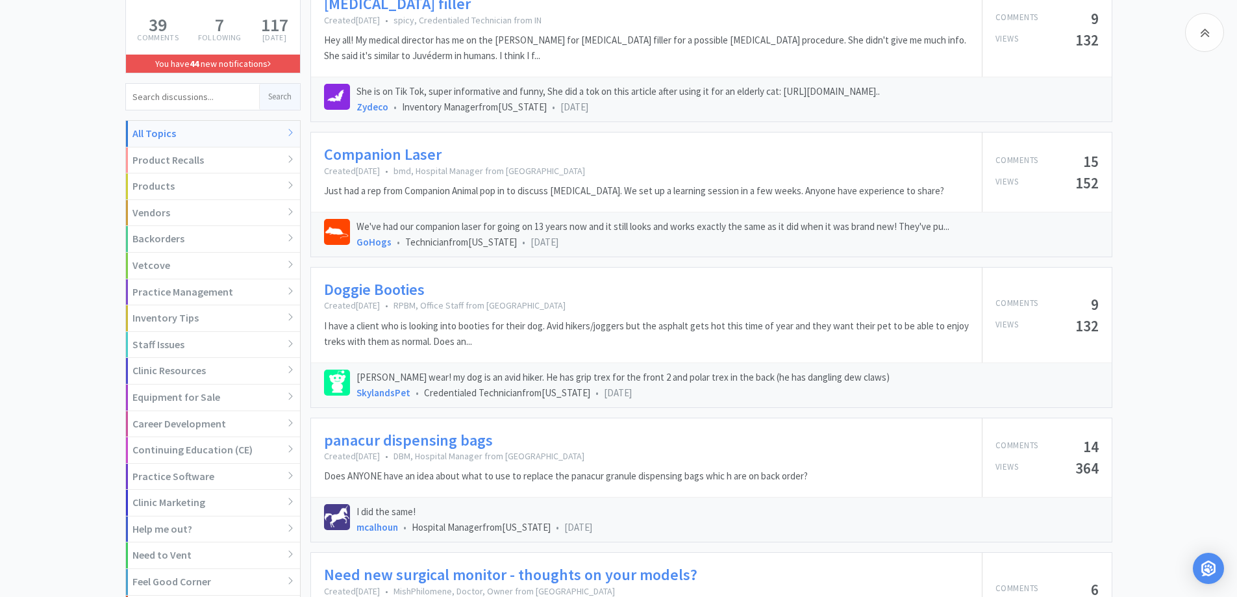
scroll to position [260, 0]
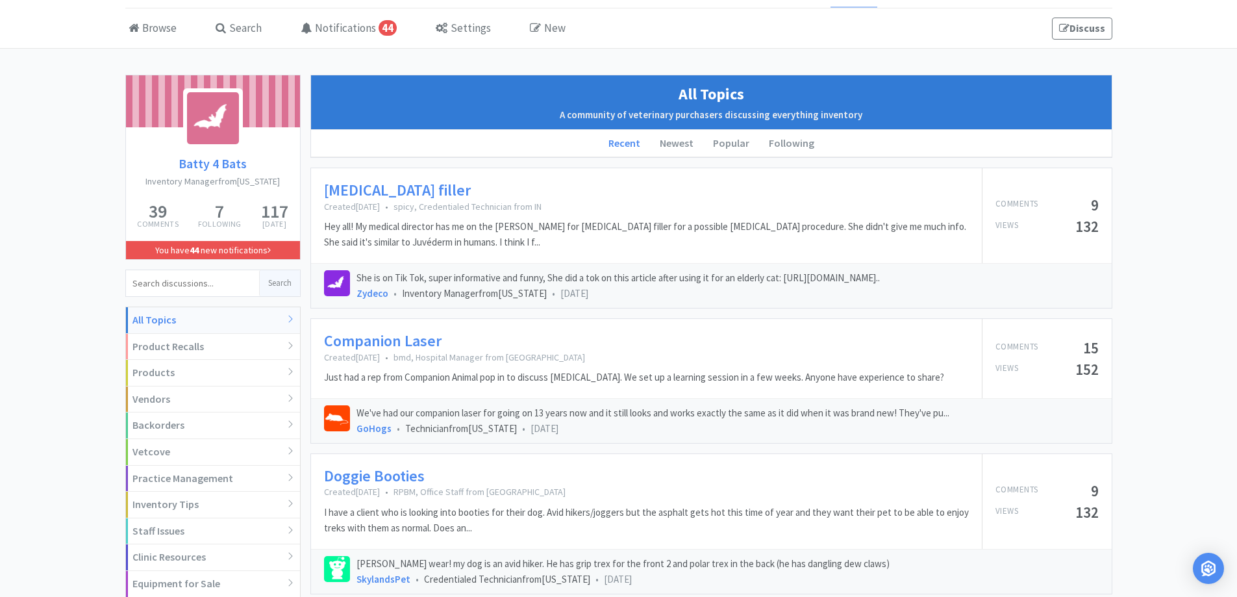
scroll to position [108, 0]
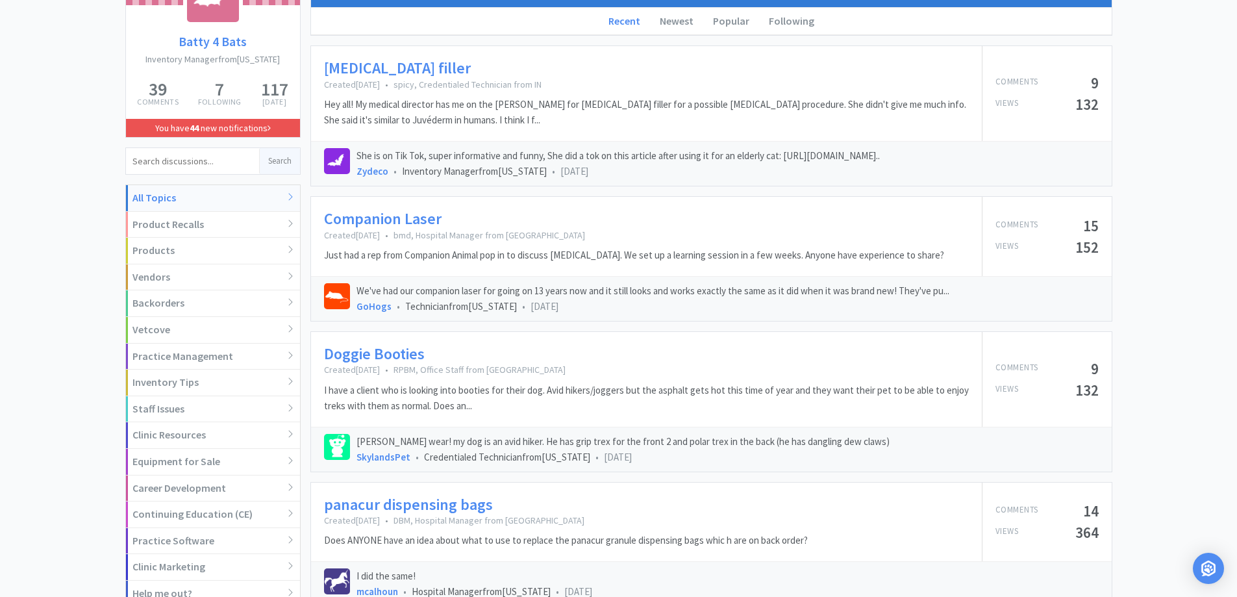
scroll to position [238, 0]
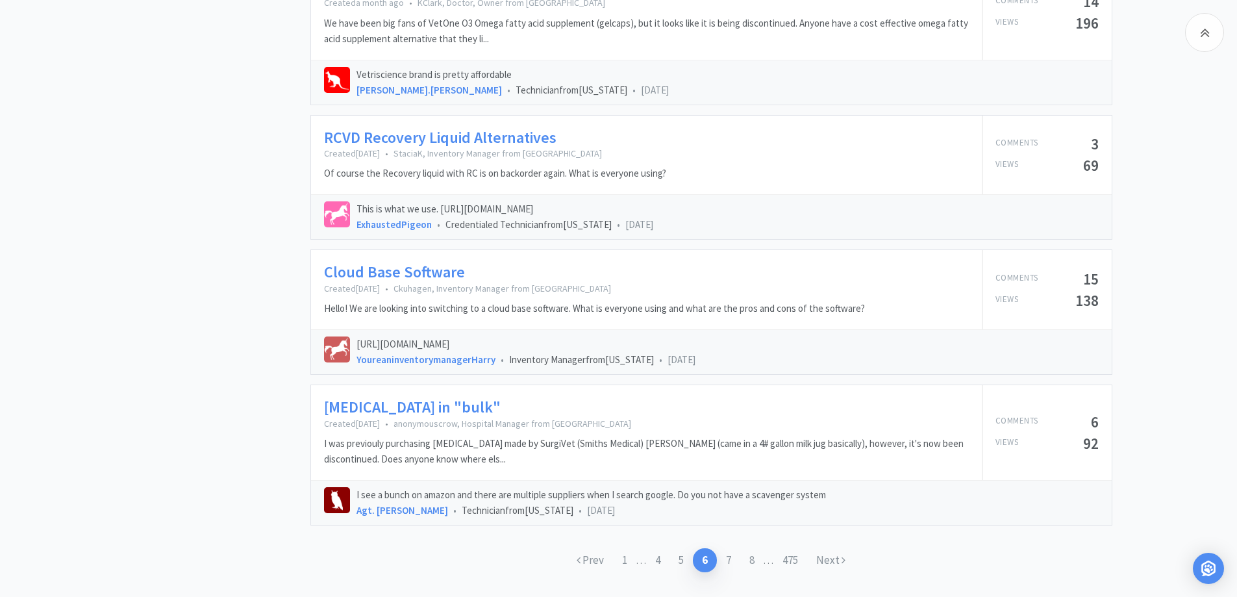
scroll to position [1836, 0]
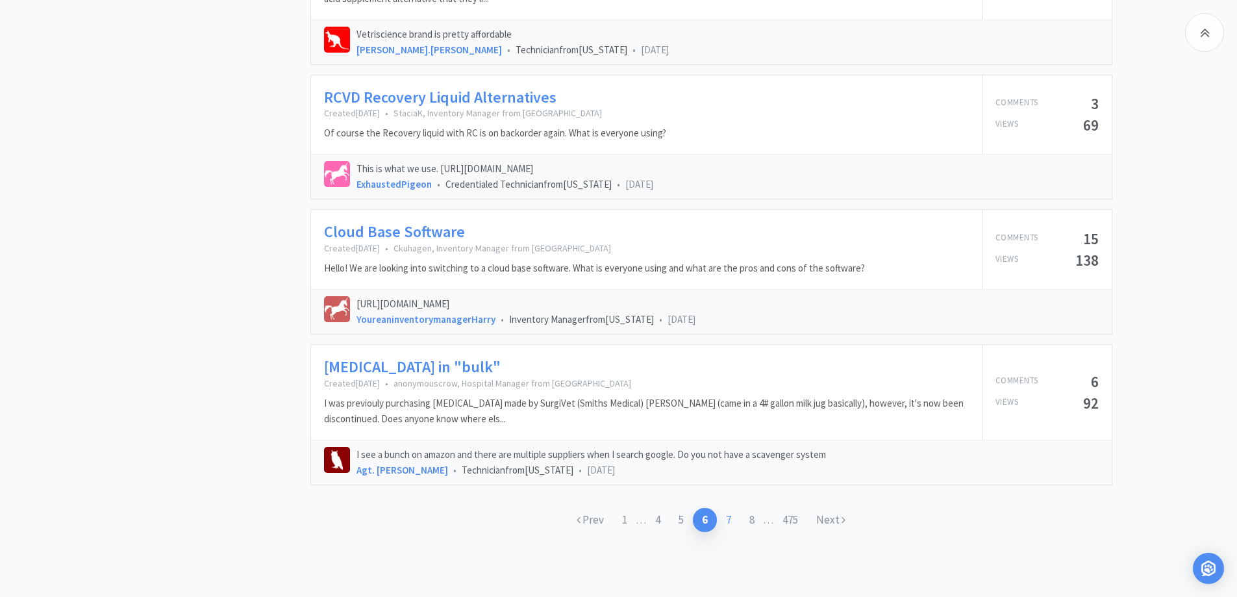
click at [727, 518] on link "7" at bounding box center [728, 520] width 23 height 24
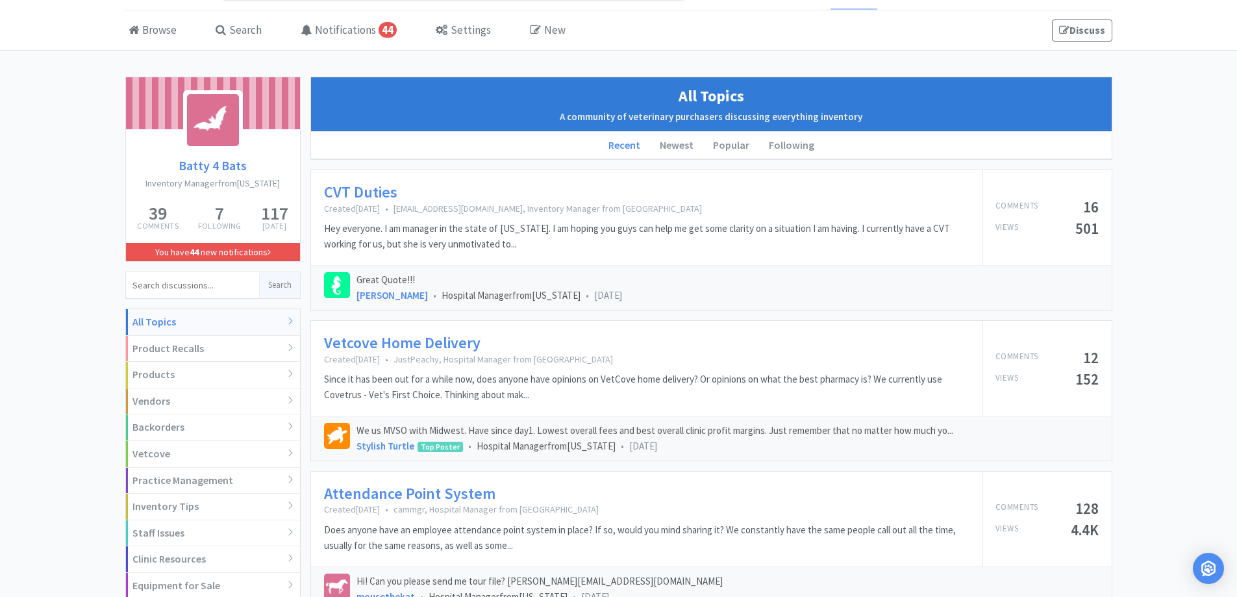
scroll to position [130, 0]
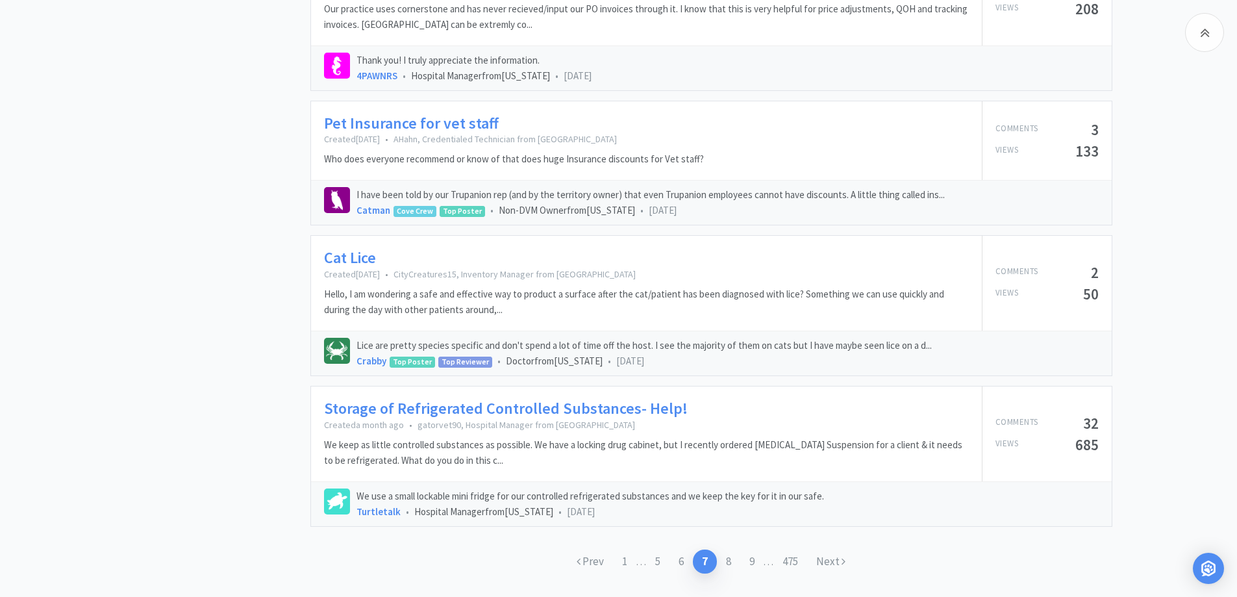
scroll to position [1912, 0]
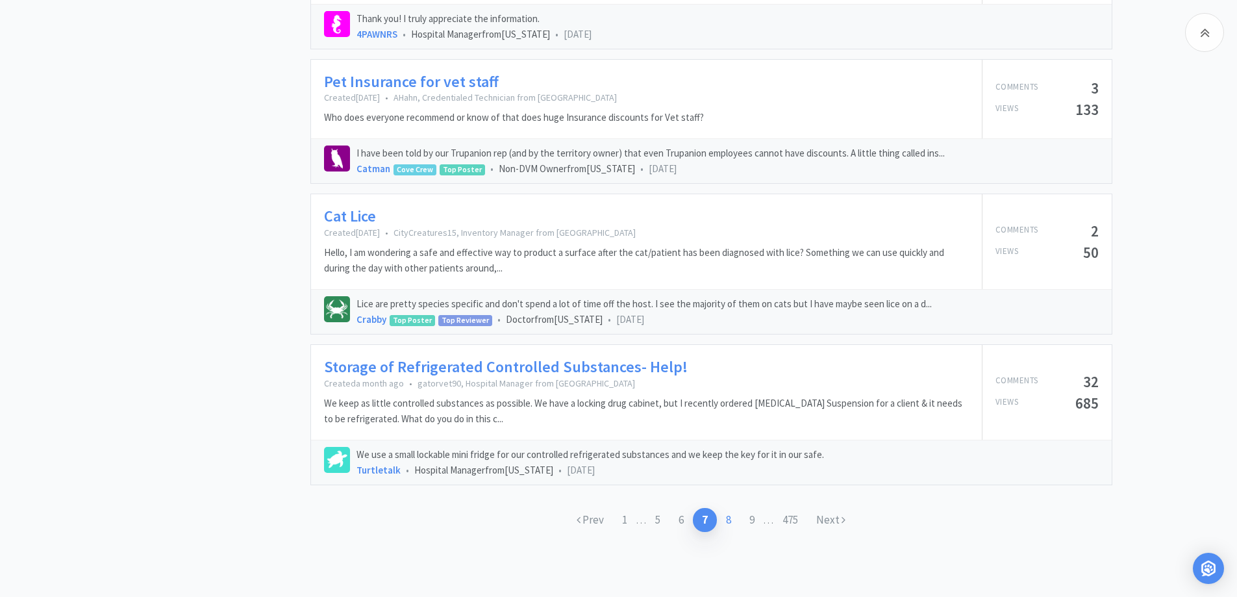
click at [727, 519] on link "8" at bounding box center [728, 520] width 23 height 24
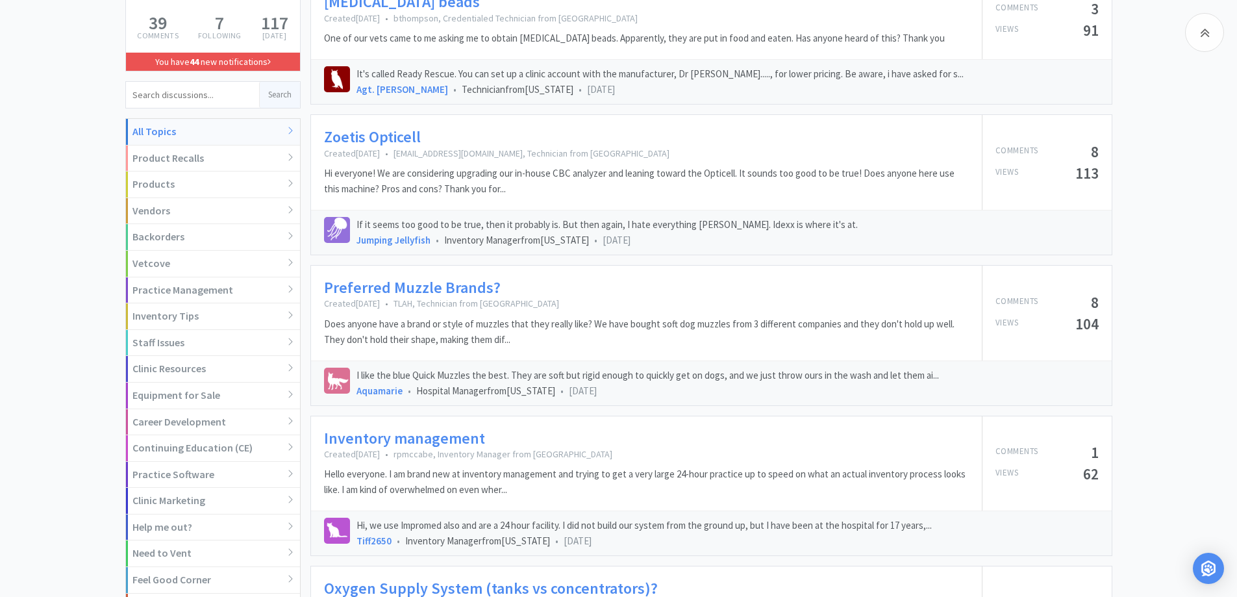
scroll to position [260, 0]
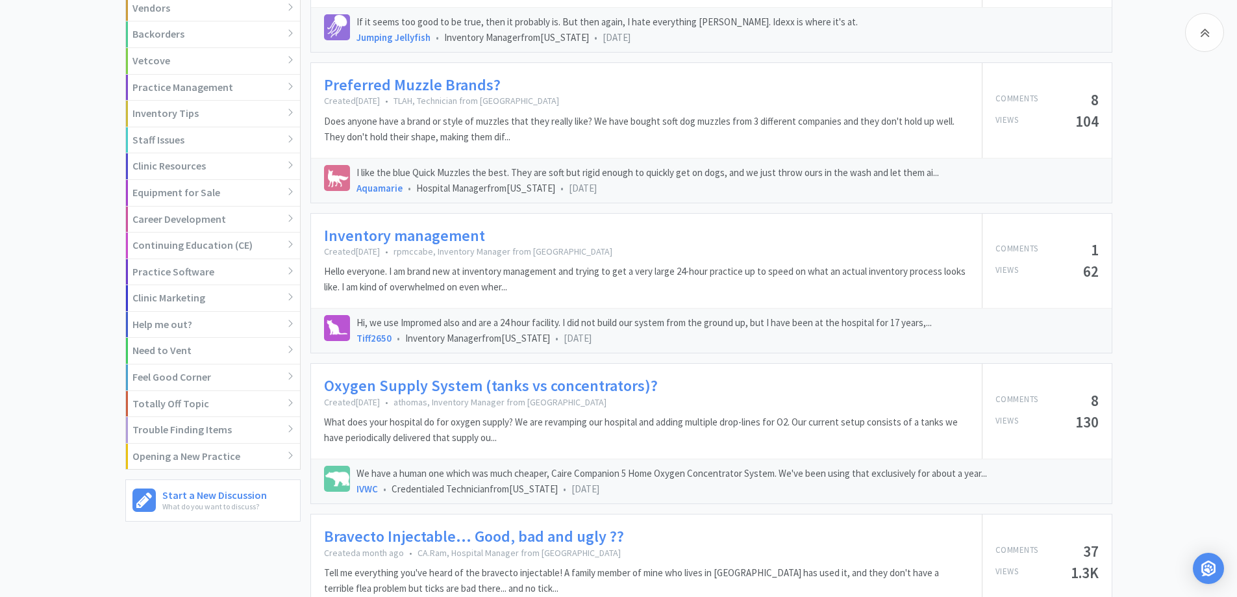
scroll to position [542, 0]
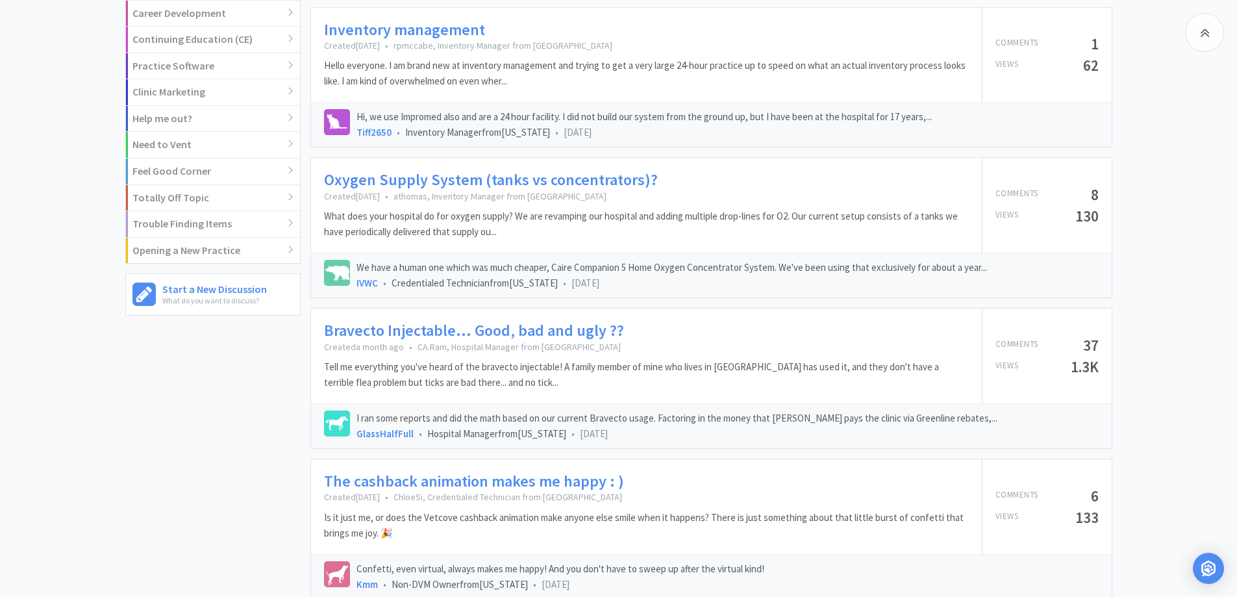
scroll to position [672, 0]
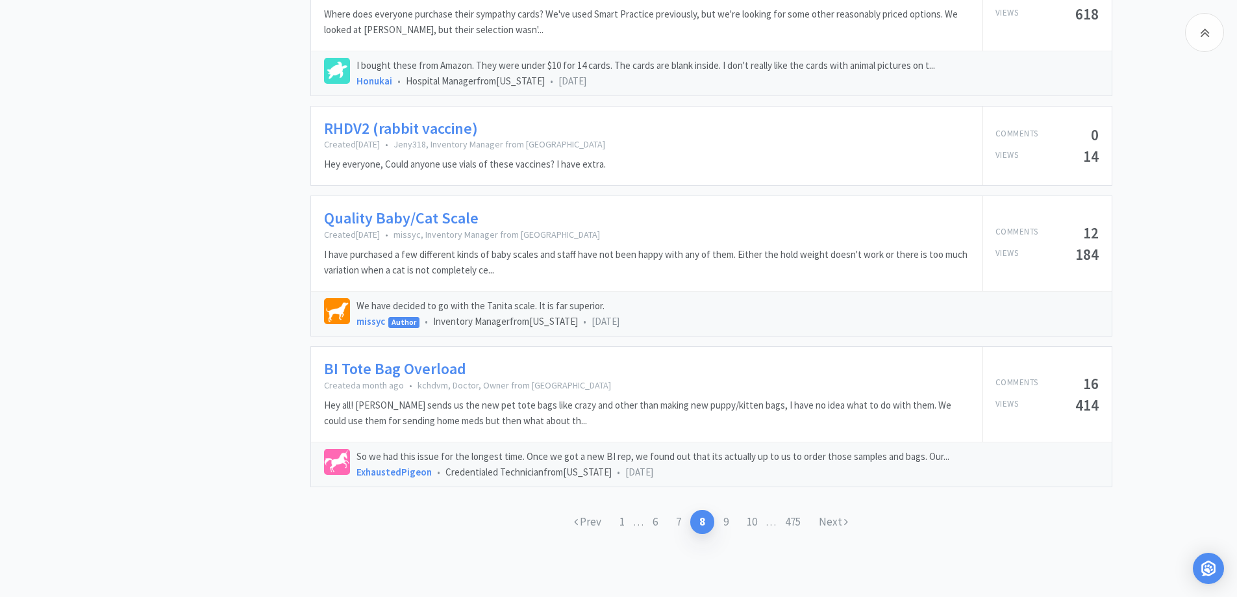
scroll to position [1899, 0]
click at [733, 523] on link "9" at bounding box center [725, 520] width 23 height 24
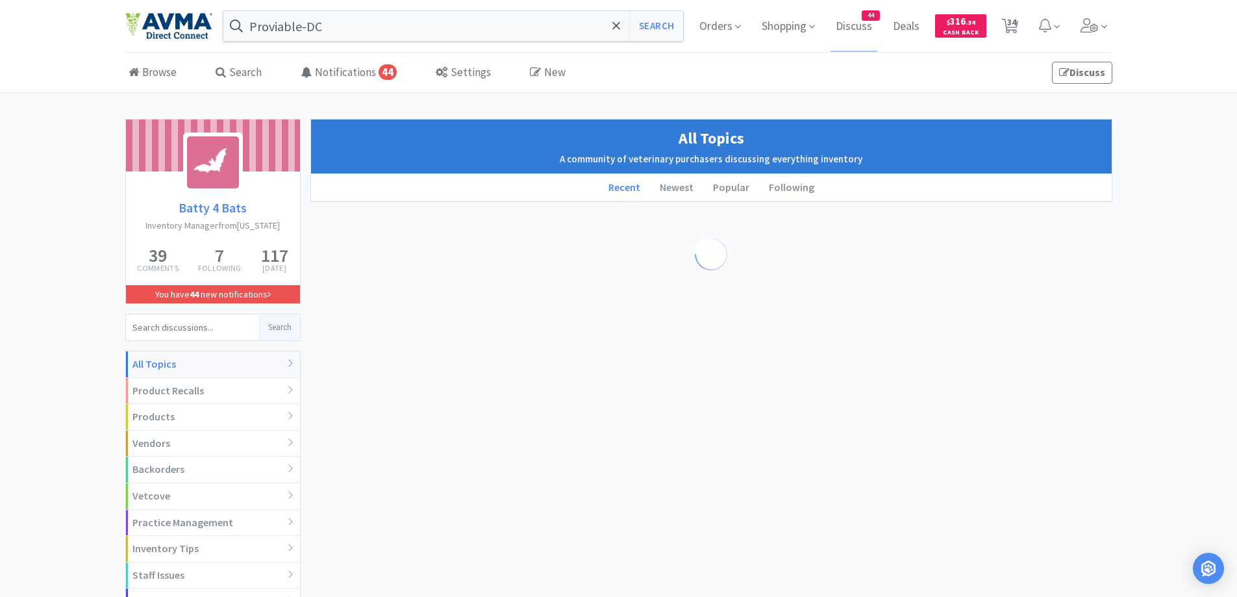
click at [1176, 112] on div "Browse Search Notifications 44 Settings New Discuss Batty 4 Bats Inventory Mana…" at bounding box center [618, 509] width 1237 height 913
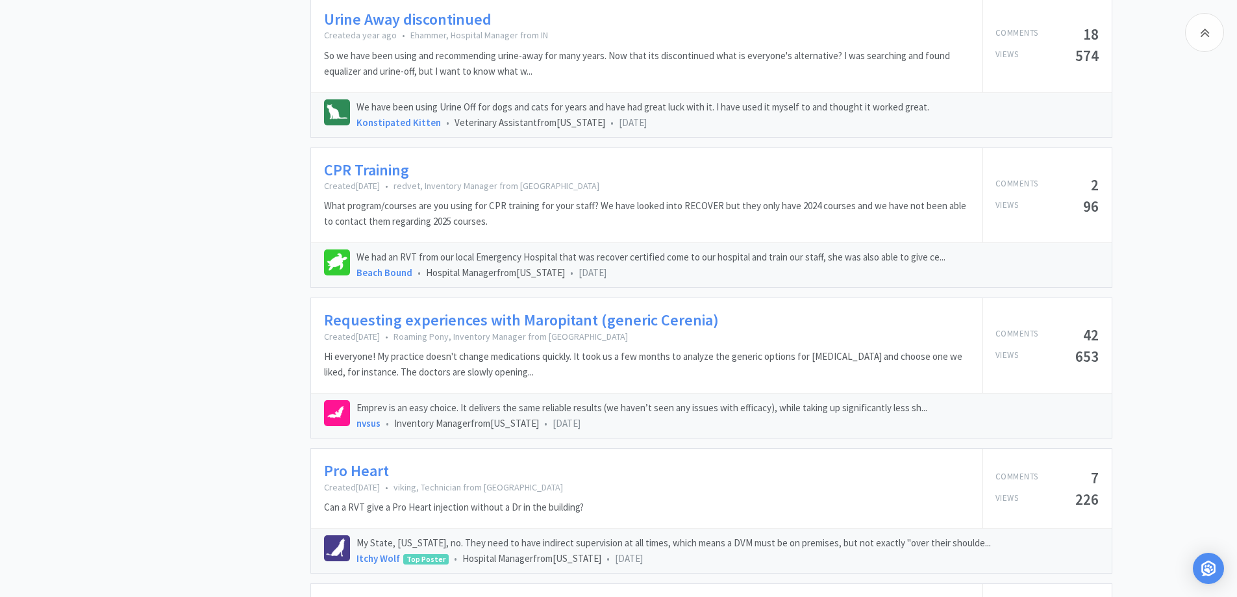
scroll to position [1088, 0]
click at [1157, 121] on div "Batty 4 Bats Inventory Manager from [US_STATE] 39 Comments 7 Following 117 [DAT…" at bounding box center [618, 214] width 1237 height 2367
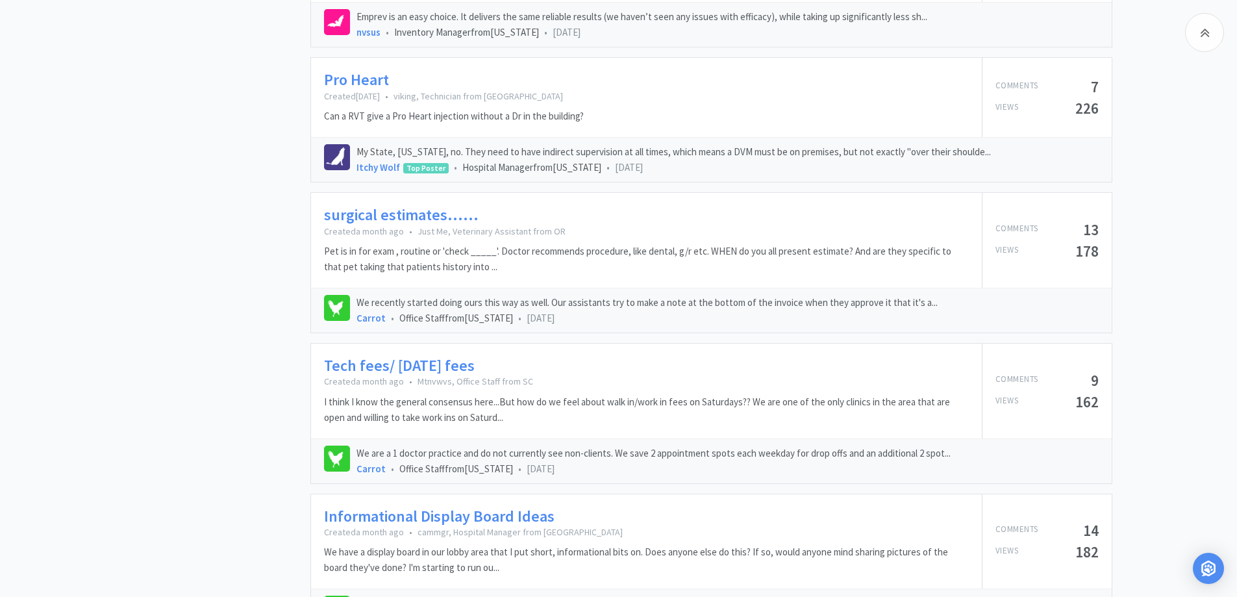
scroll to position [1868, 0]
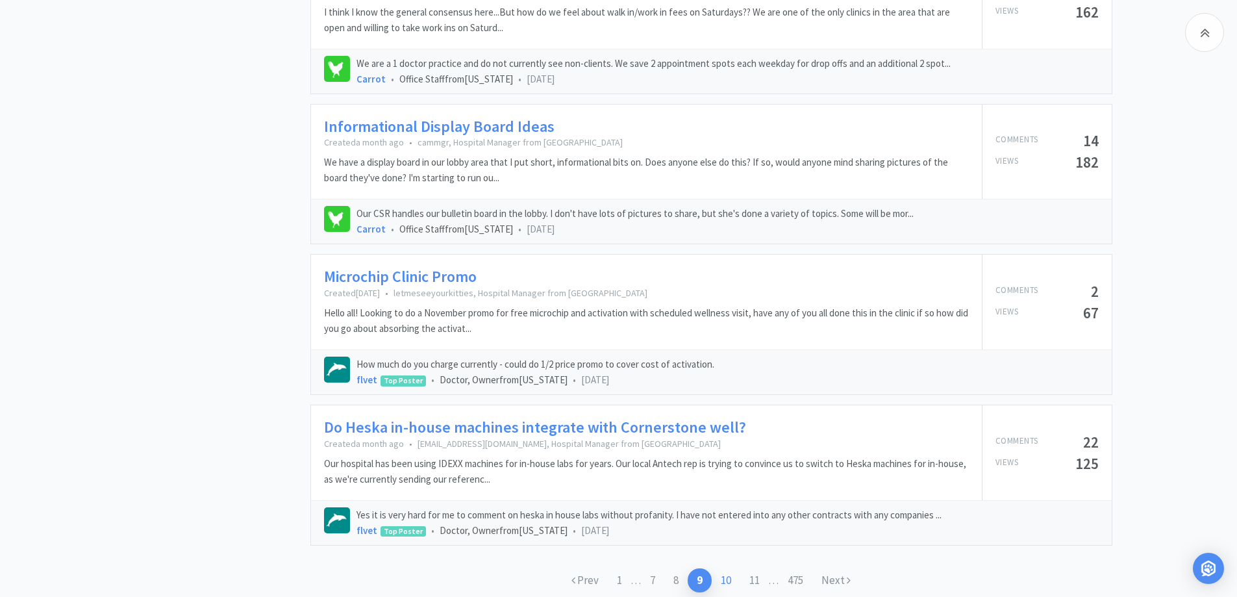
click at [728, 579] on link "10" at bounding box center [726, 580] width 29 height 24
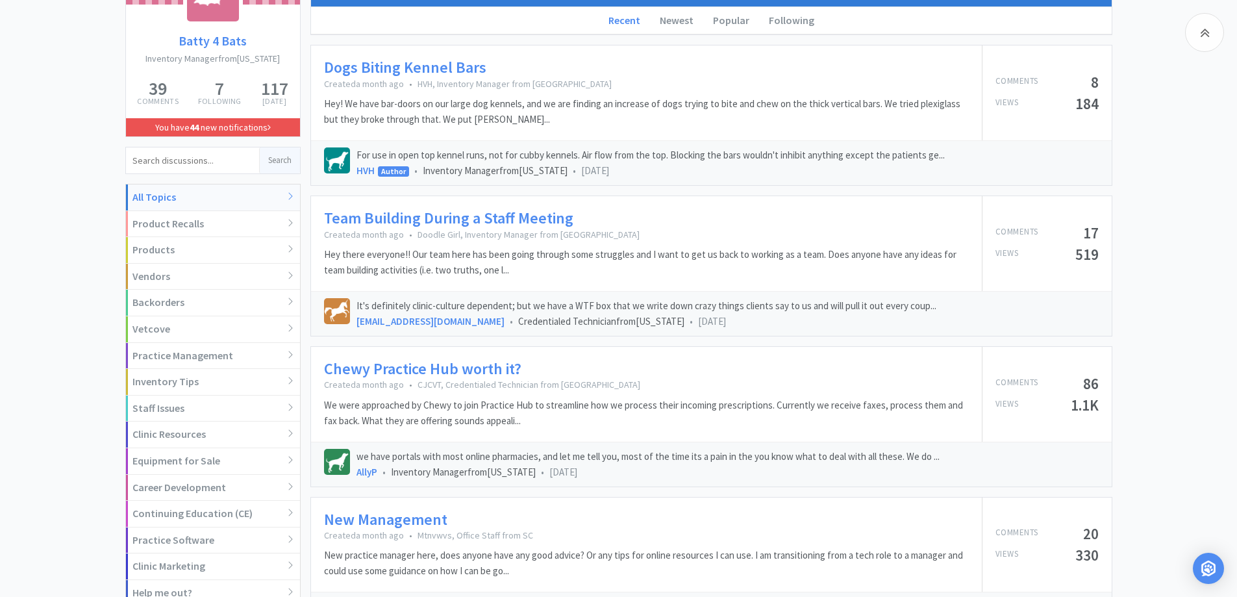
scroll to position [170, 0]
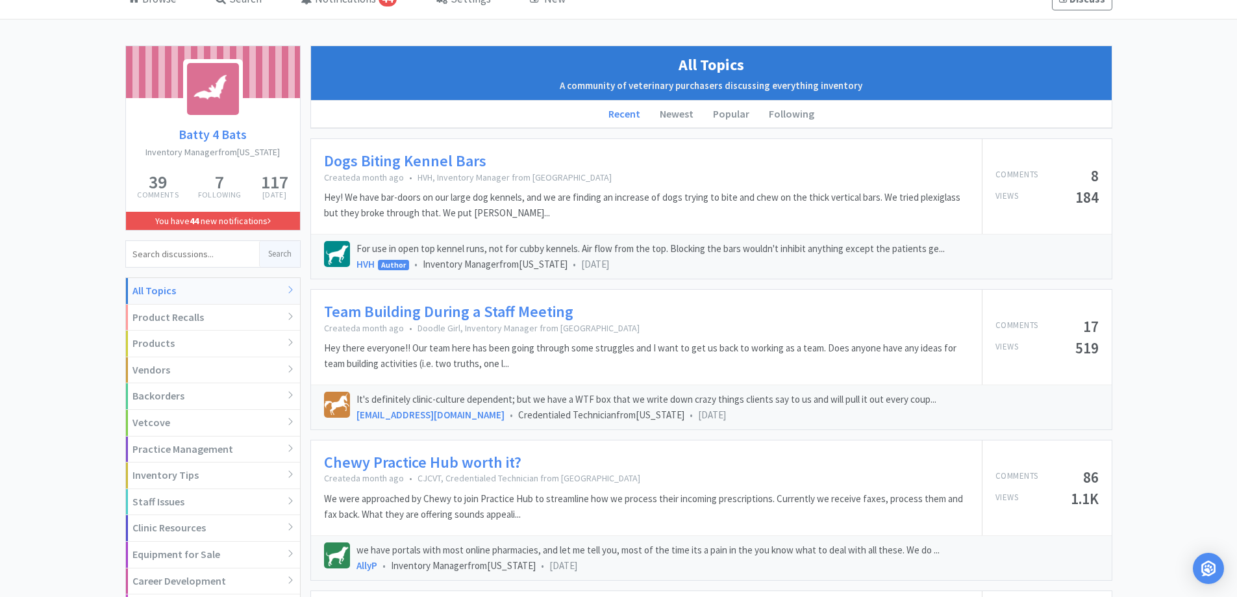
scroll to position [0, 0]
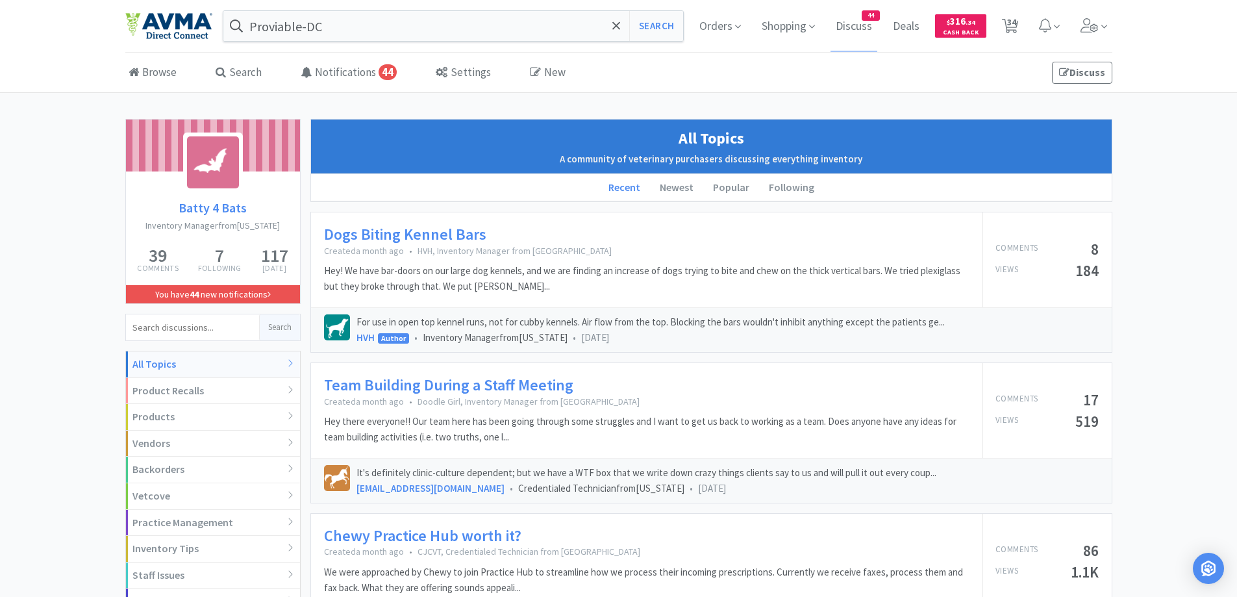
click at [1012, 19] on span "34" at bounding box center [1011, 22] width 9 height 52
select select "1"
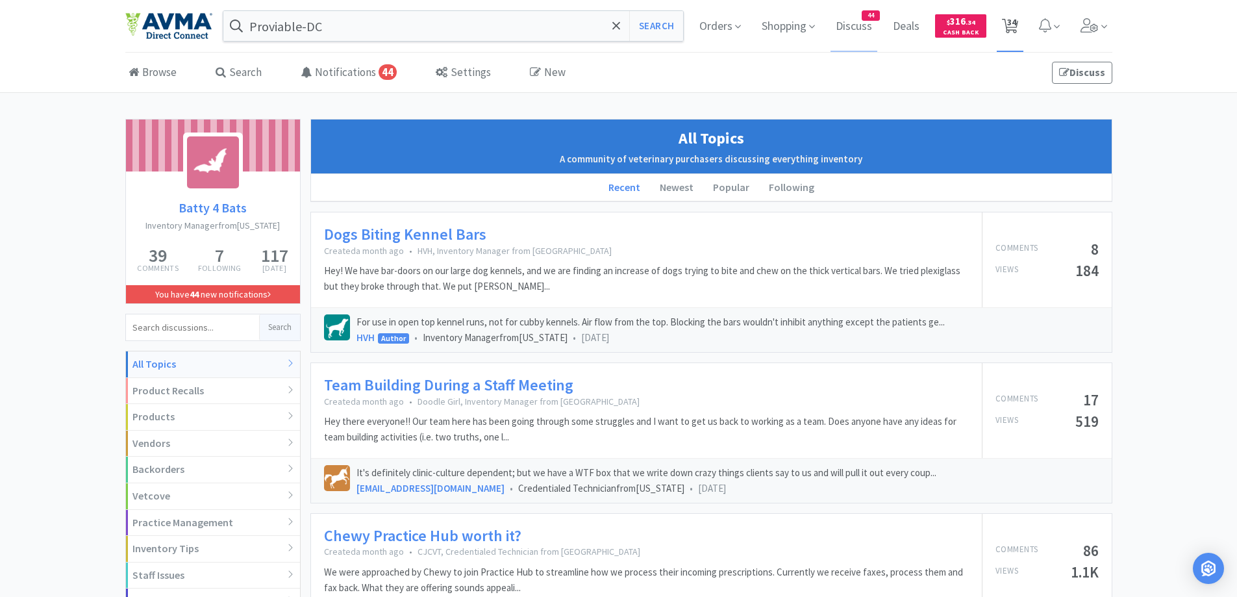
select select "1"
select select "2"
select select "1"
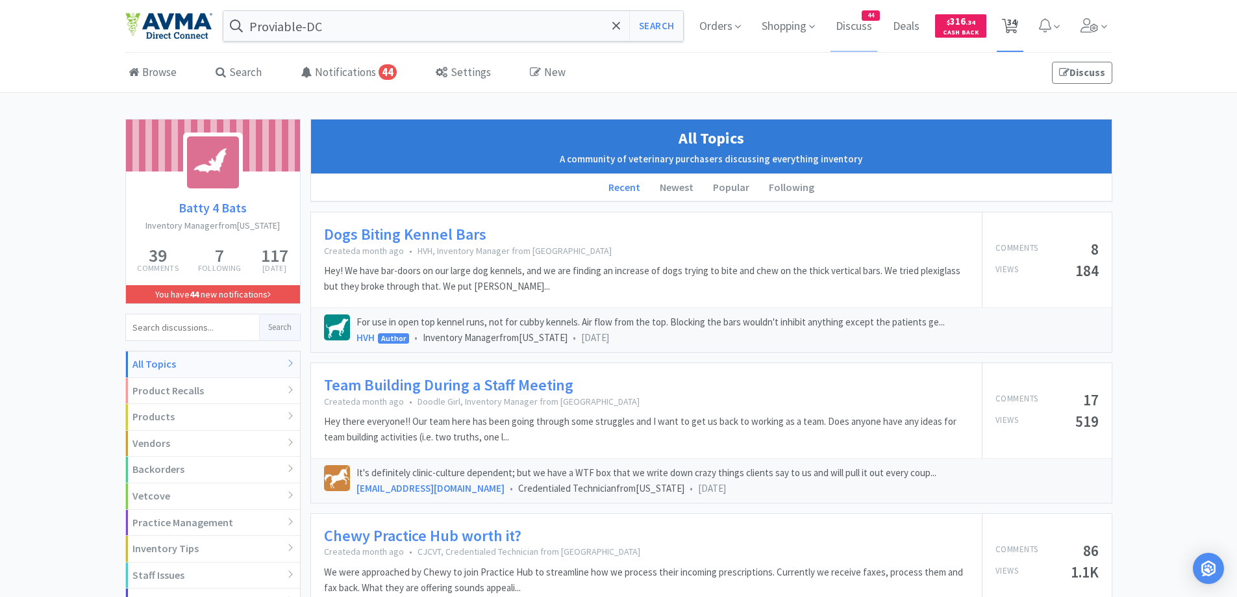
select select "1"
select select "2"
select select "10"
select select "1"
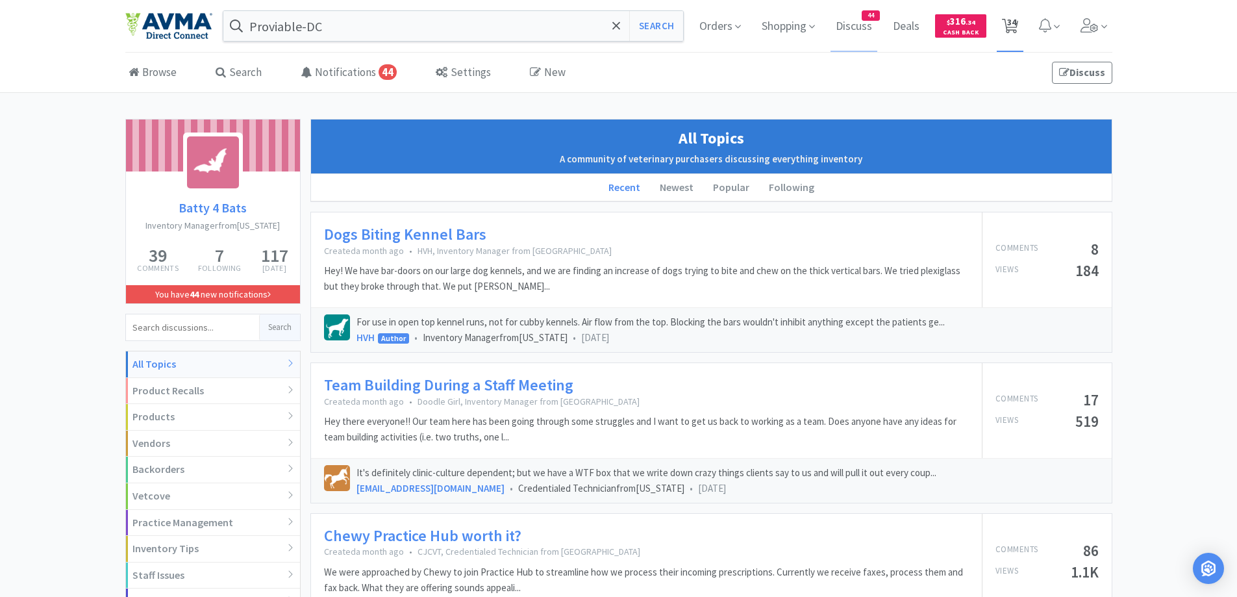
select select "1"
select select "4"
select select "2"
select select "1"
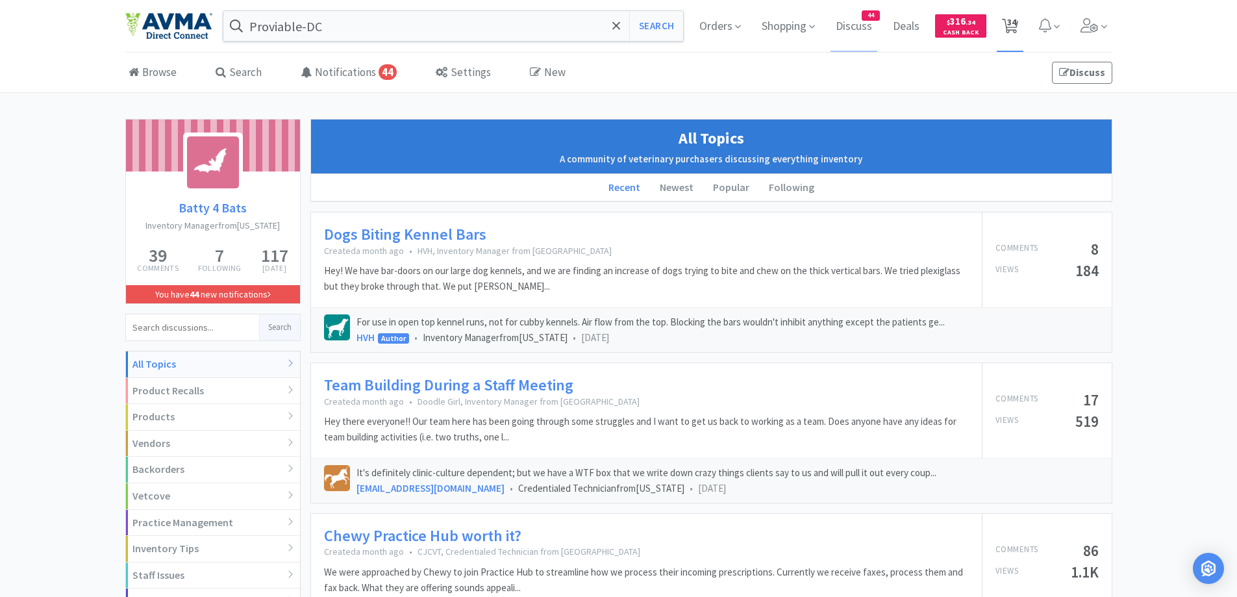
select select "2"
select select "1"
select select "6"
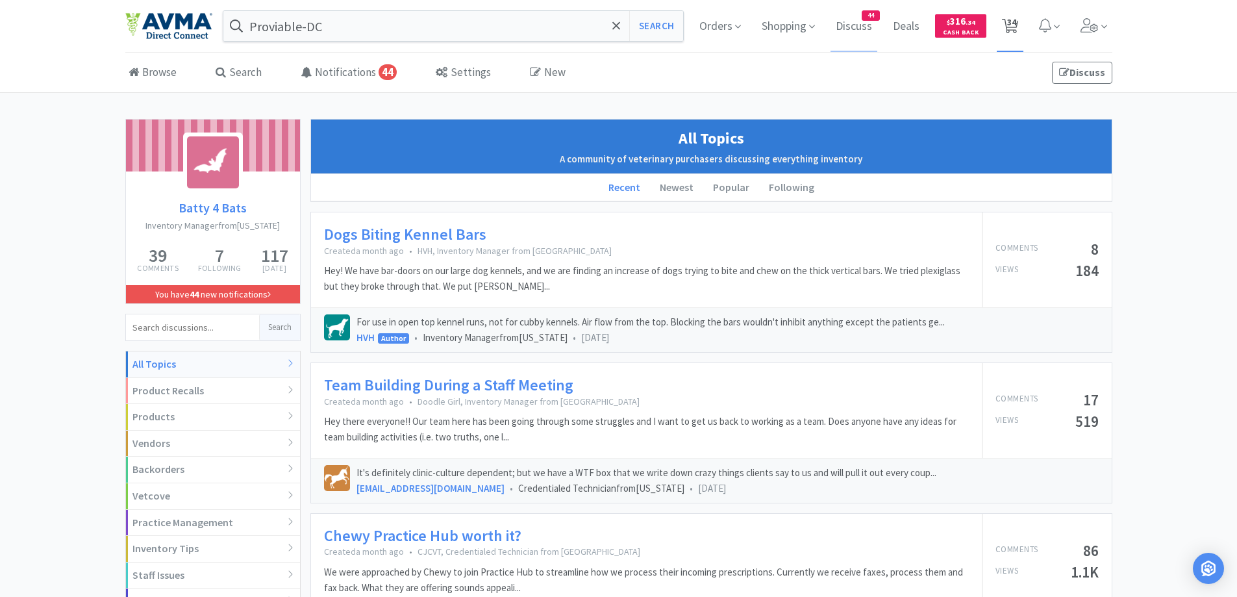
select select "1"
select select "5"
select select "1"
select select "4"
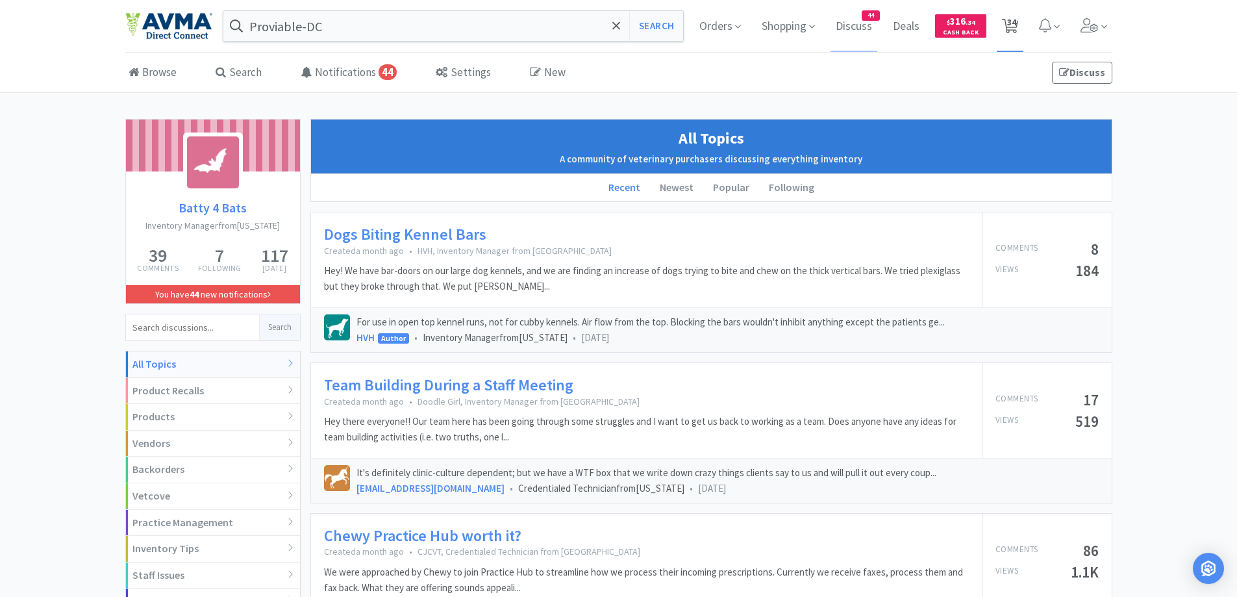
select select "1"
select select "5"
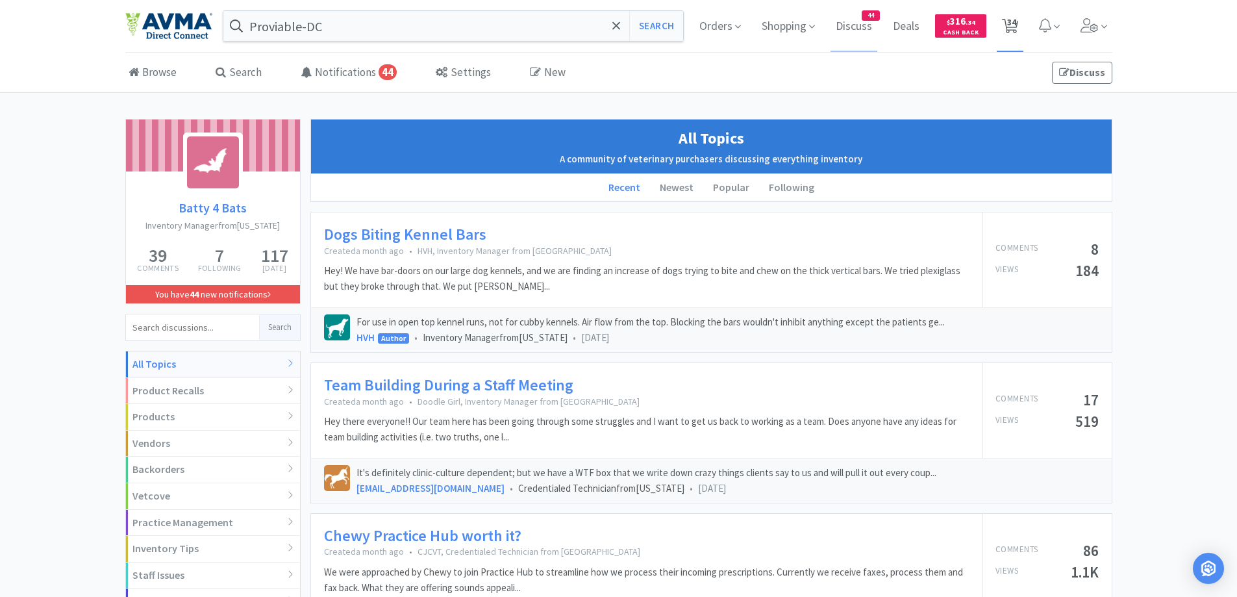
select select "1"
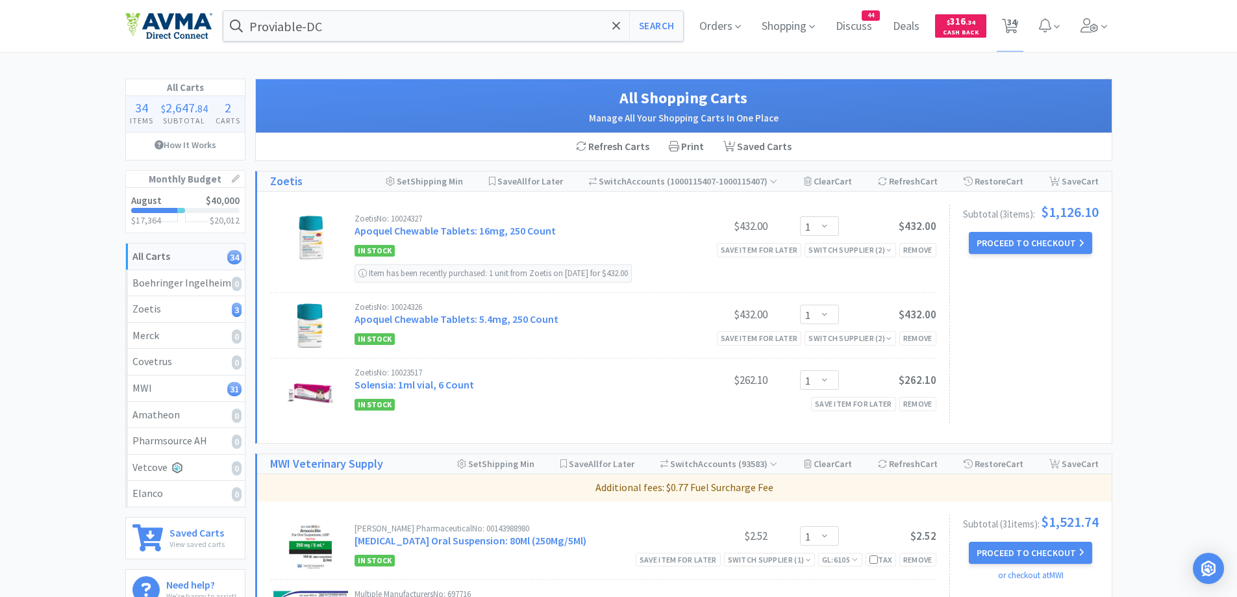
click at [346, 33] on input "Proviable-DC" at bounding box center [453, 26] width 460 height 30
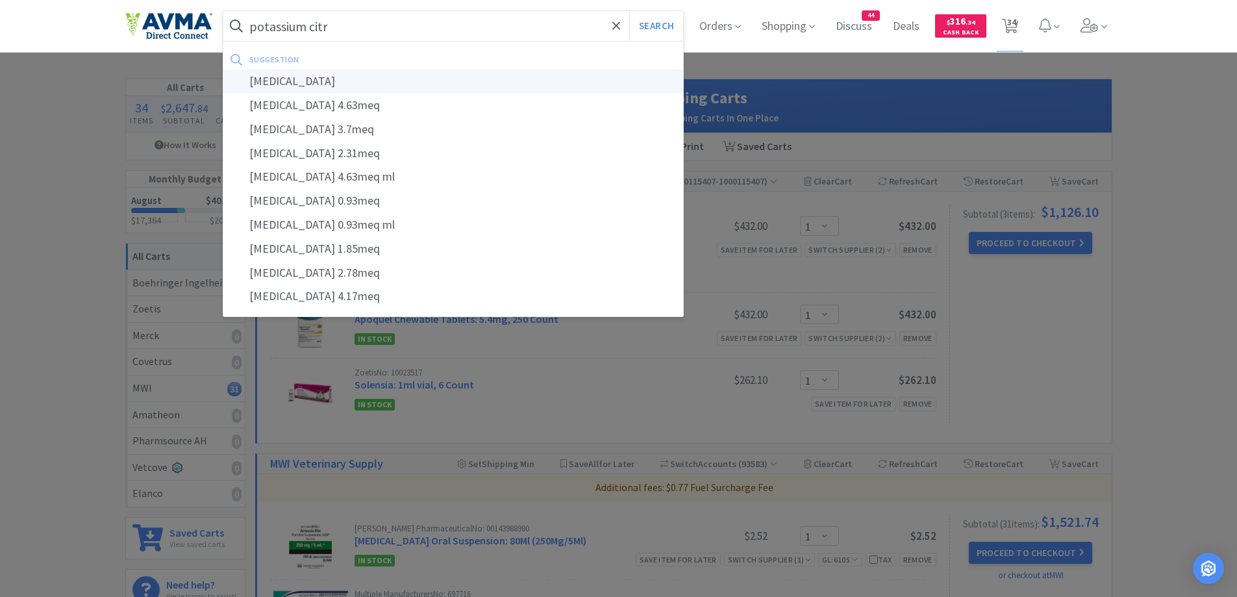
type input "[MEDICAL_DATA]"
select select "1"
select select "2"
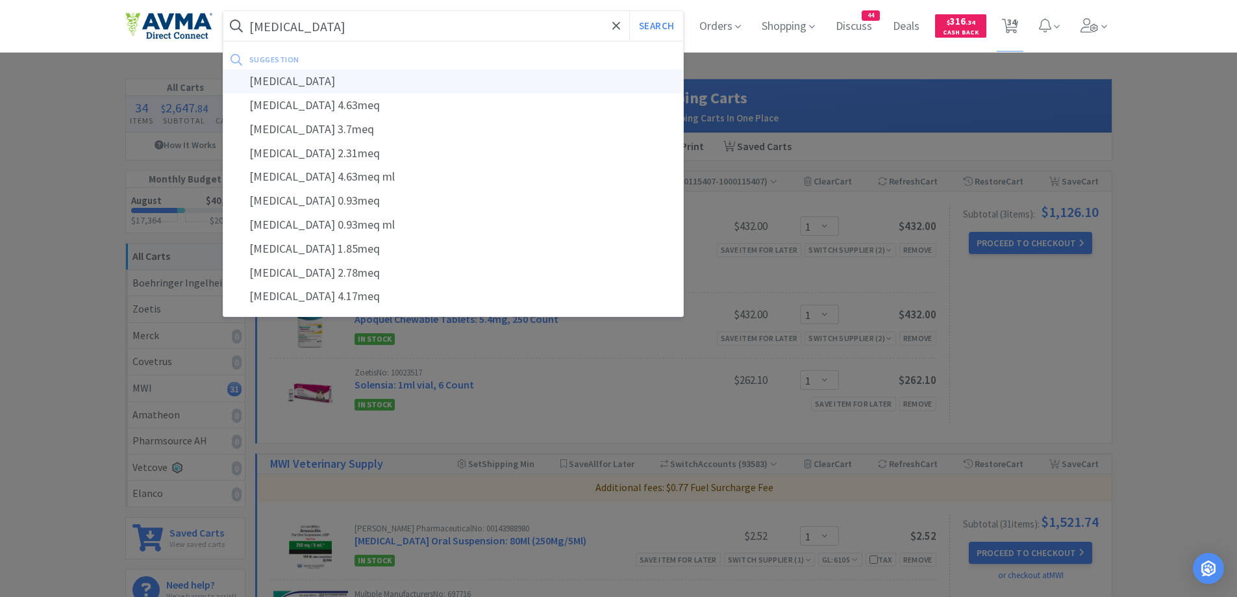
select select "1"
select select "2"
select select "10"
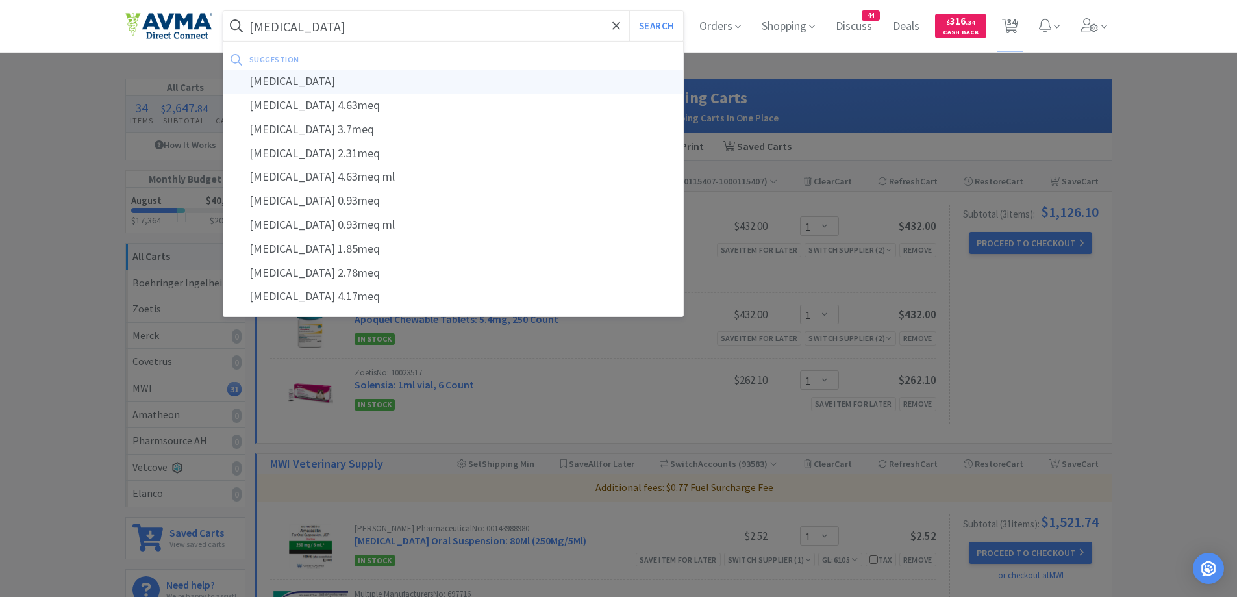
select select "1"
select select "4"
select select "2"
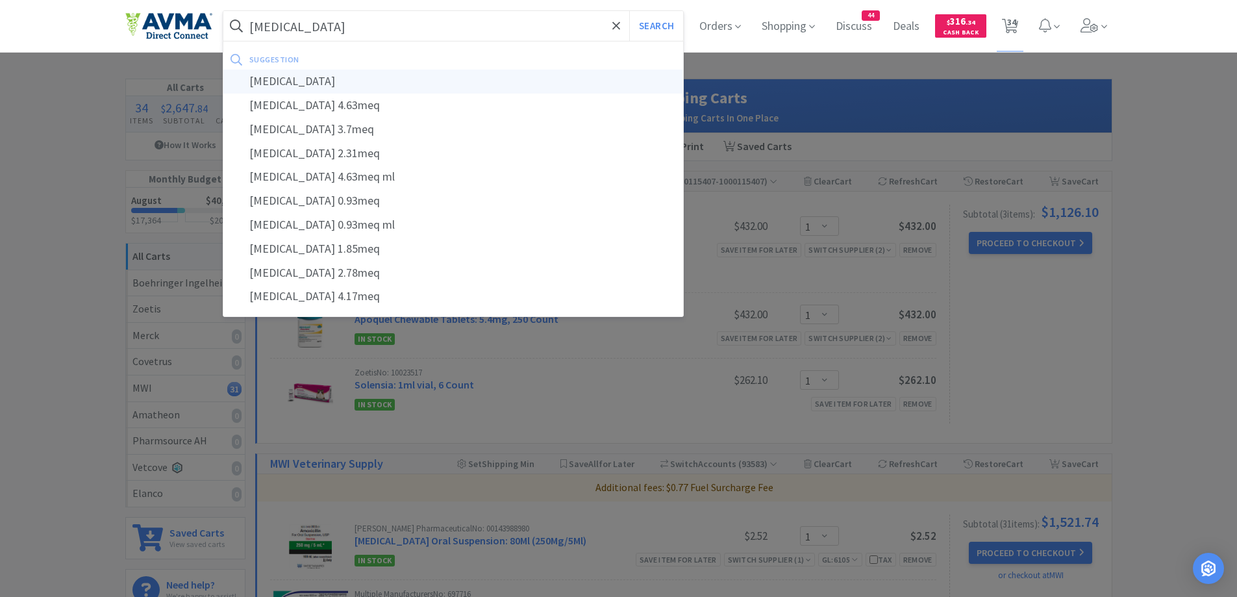
select select "1"
select select "2"
select select "1"
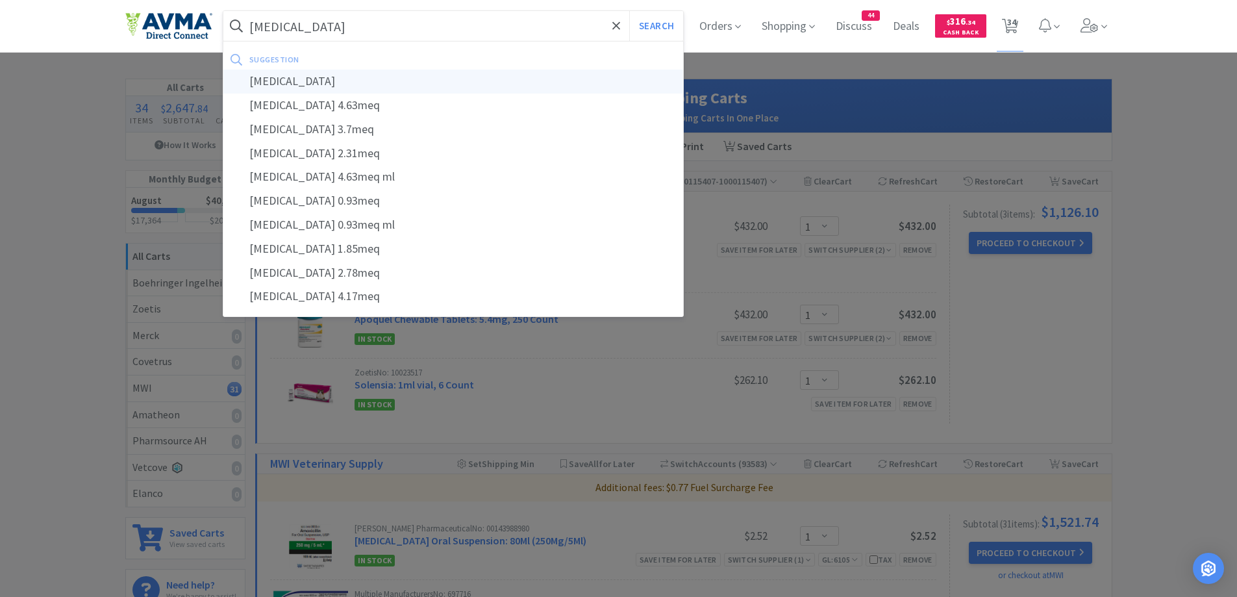
select select "6"
select select "1"
select select "5"
select select "1"
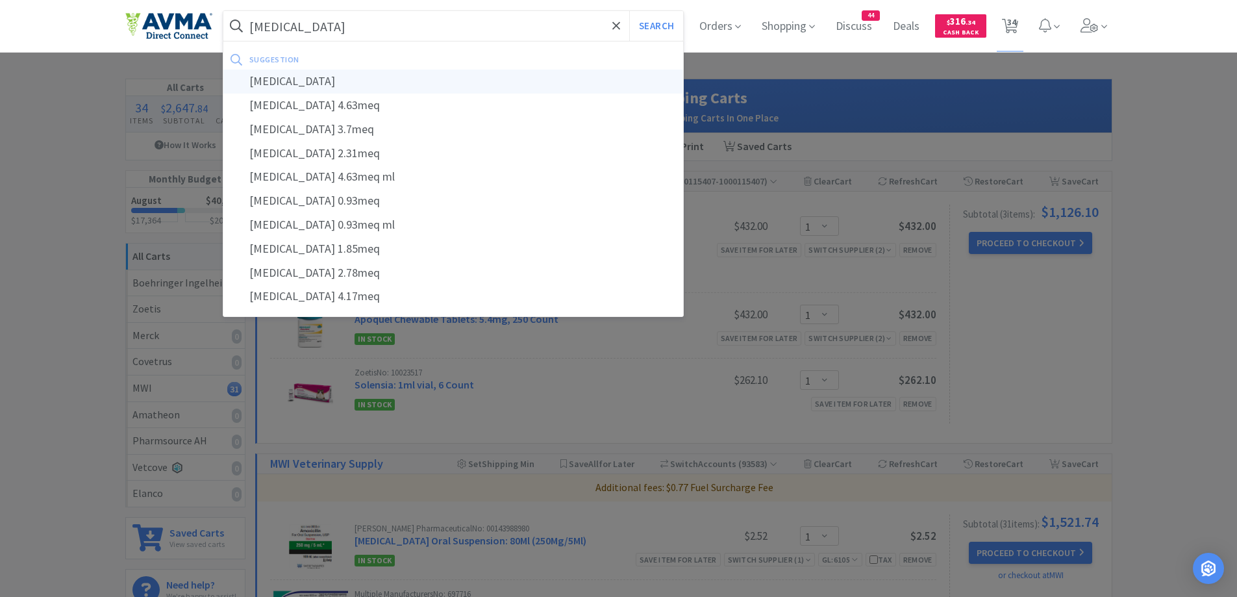
select select "4"
select select "1"
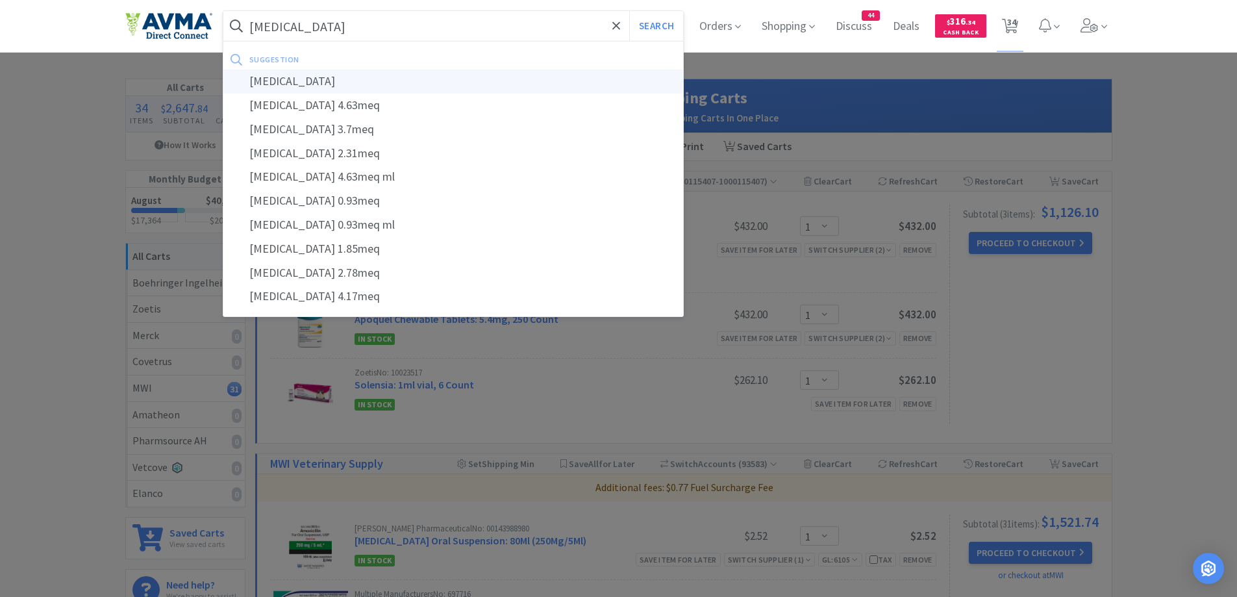
select select "5"
select select "1"
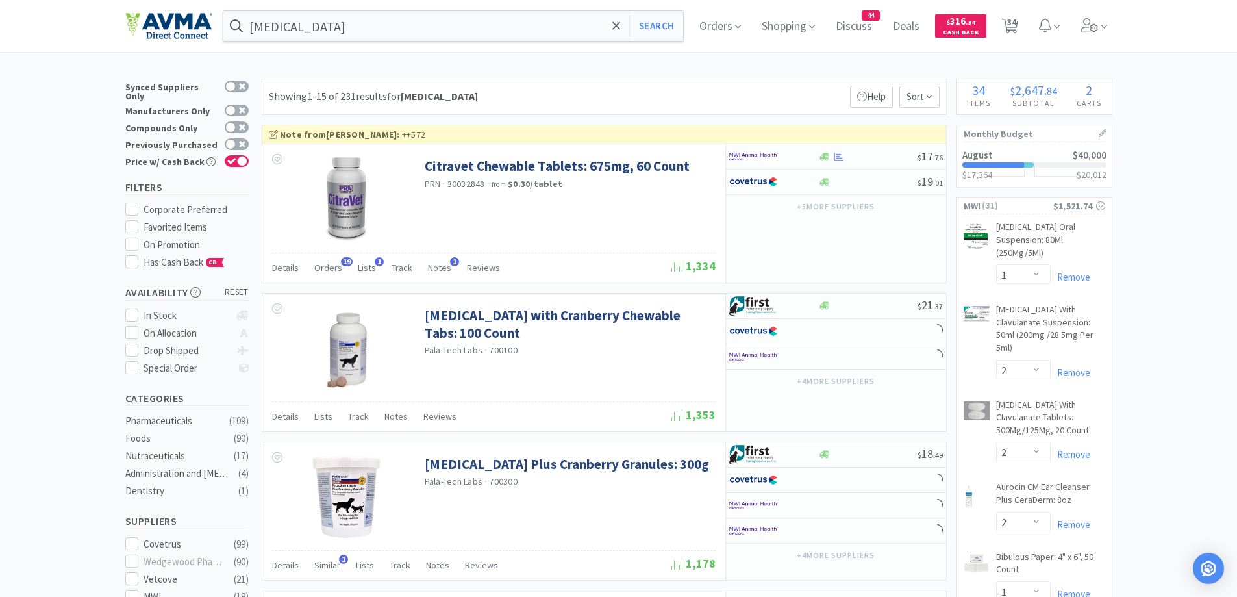
click at [618, 79] on div "Showing 1-15 of 231 results for [MEDICAL_DATA] Filters Help Sort" at bounding box center [604, 97] width 685 height 36
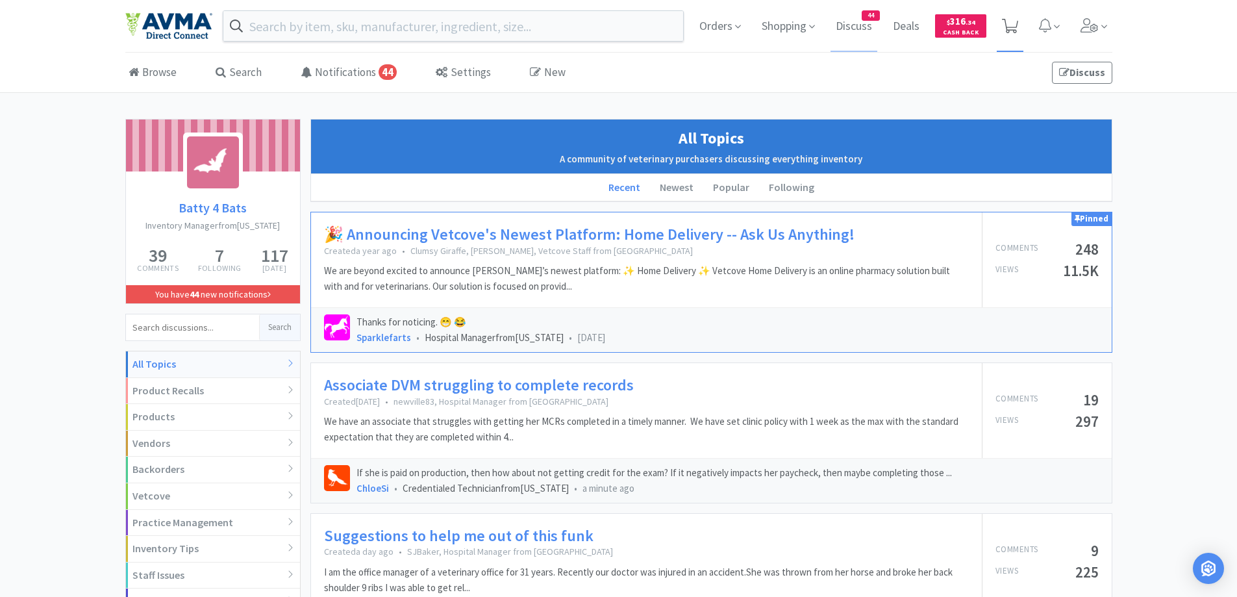
click at [1005, 21] on icon at bounding box center [1010, 26] width 16 height 14
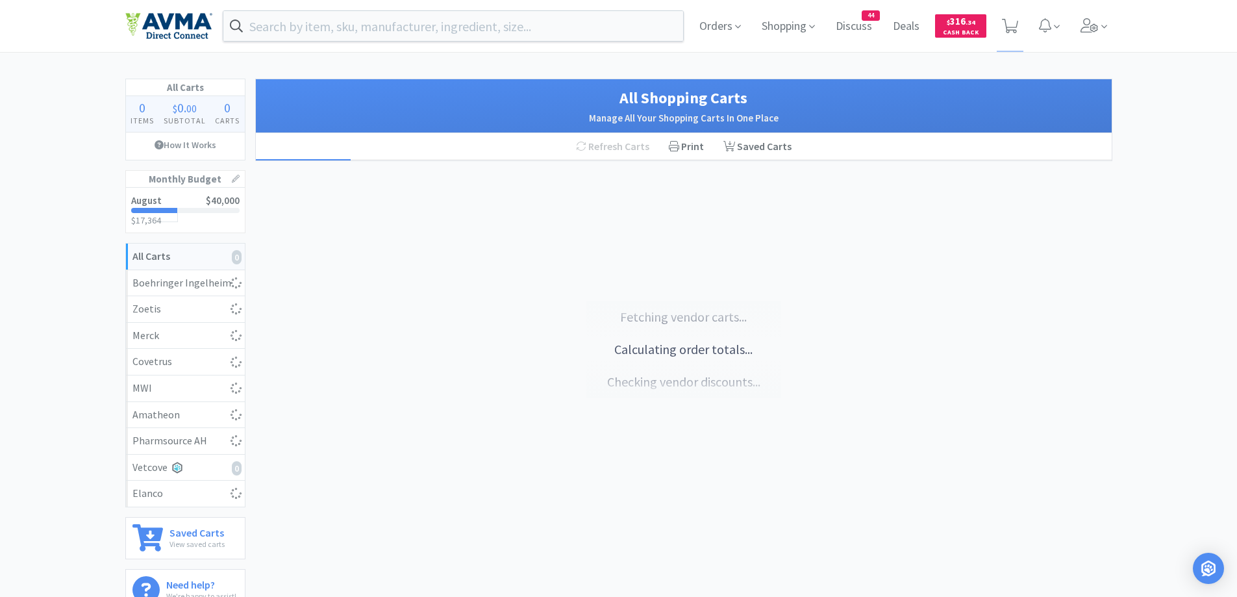
select select "1"
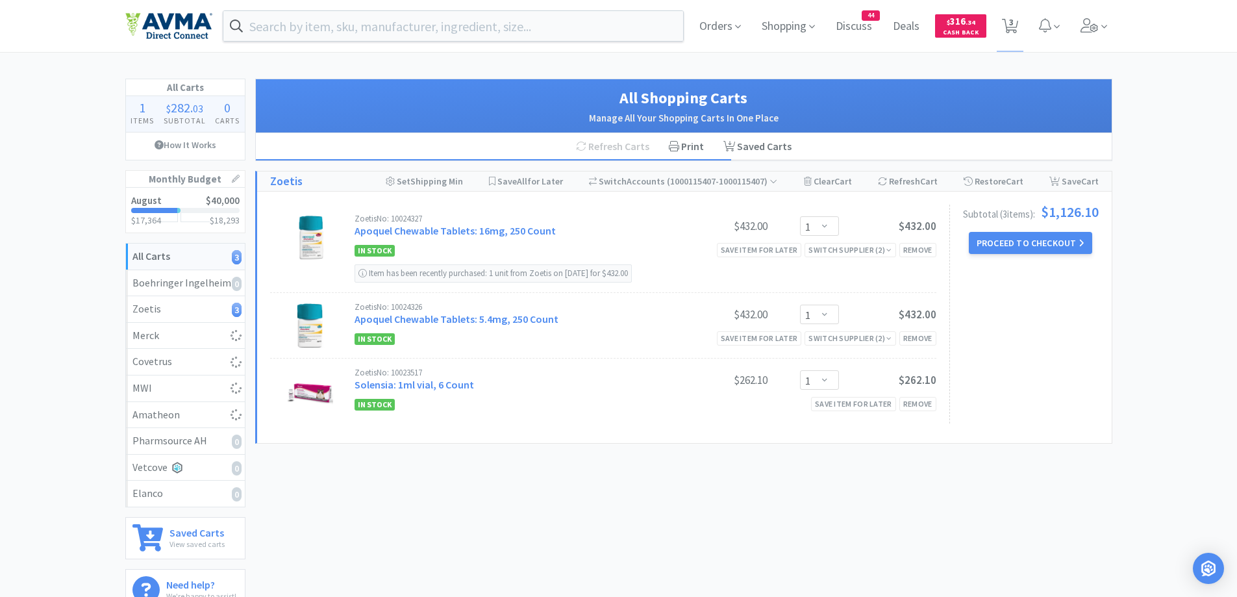
click at [1190, 156] on div "All Carts 1 Items $ 282 . 03 Subtotal 0 Carts How It Works Monthly Budget Augus…" at bounding box center [618, 350] width 1237 height 542
click at [1188, 199] on div "All Carts 3 Items $ 1,126 . 10 Subtotal 1 Carts How It Works Monthly Budget Aug…" at bounding box center [618, 350] width 1237 height 542
select select "1"
select select "2"
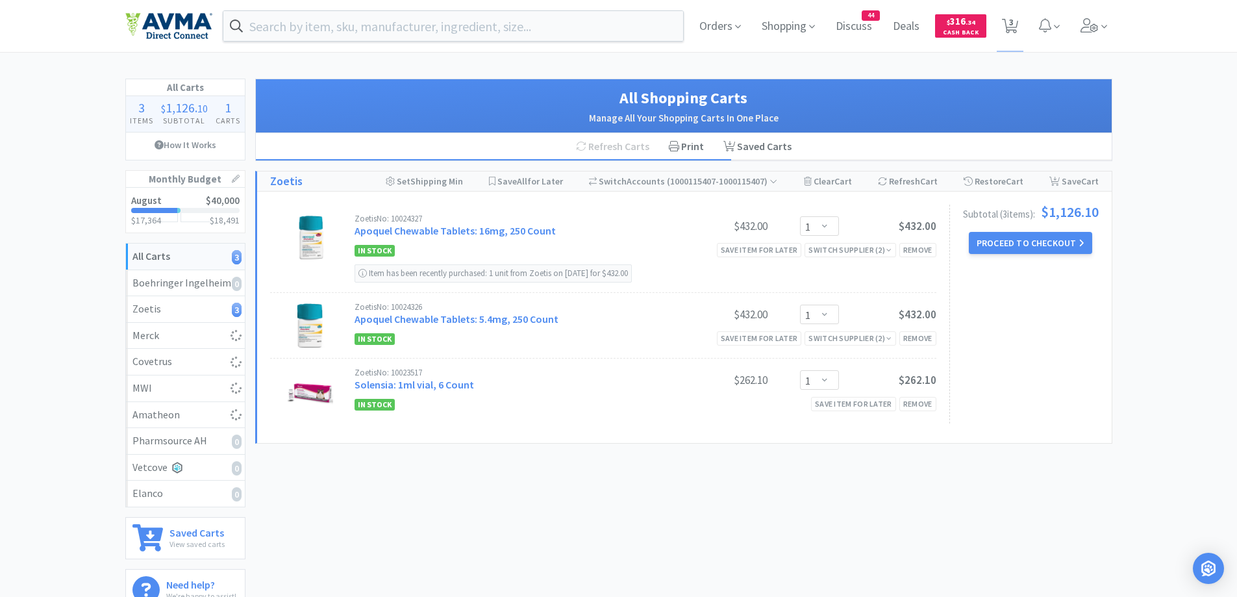
select select "2"
select select "1"
select select "2"
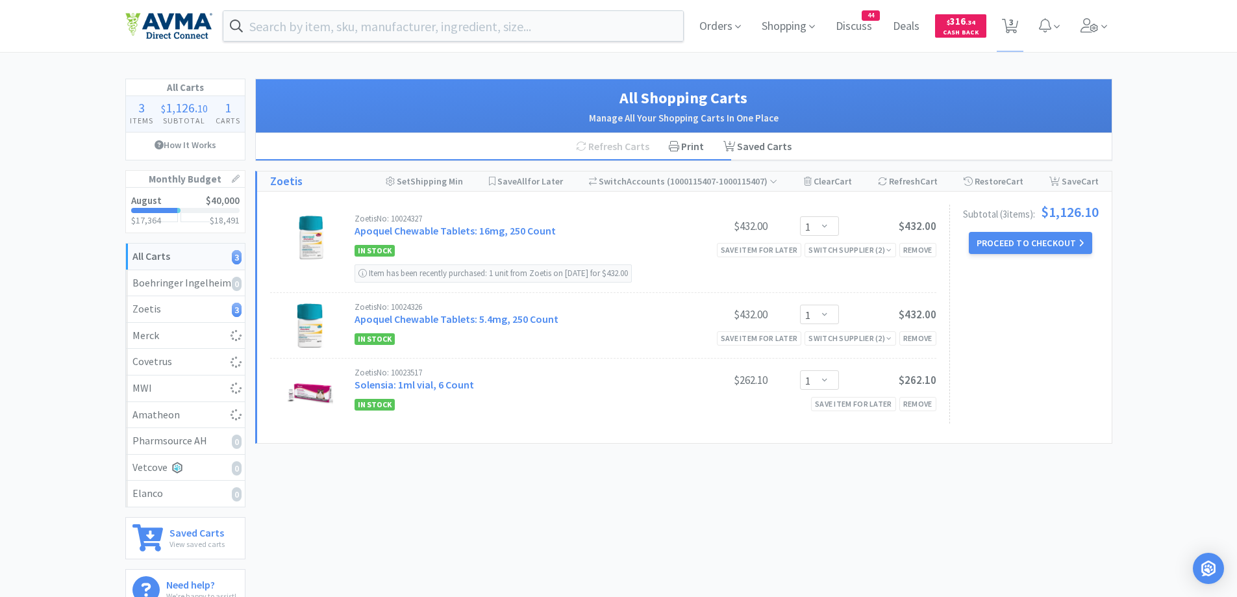
select select "10"
select select "1"
select select "4"
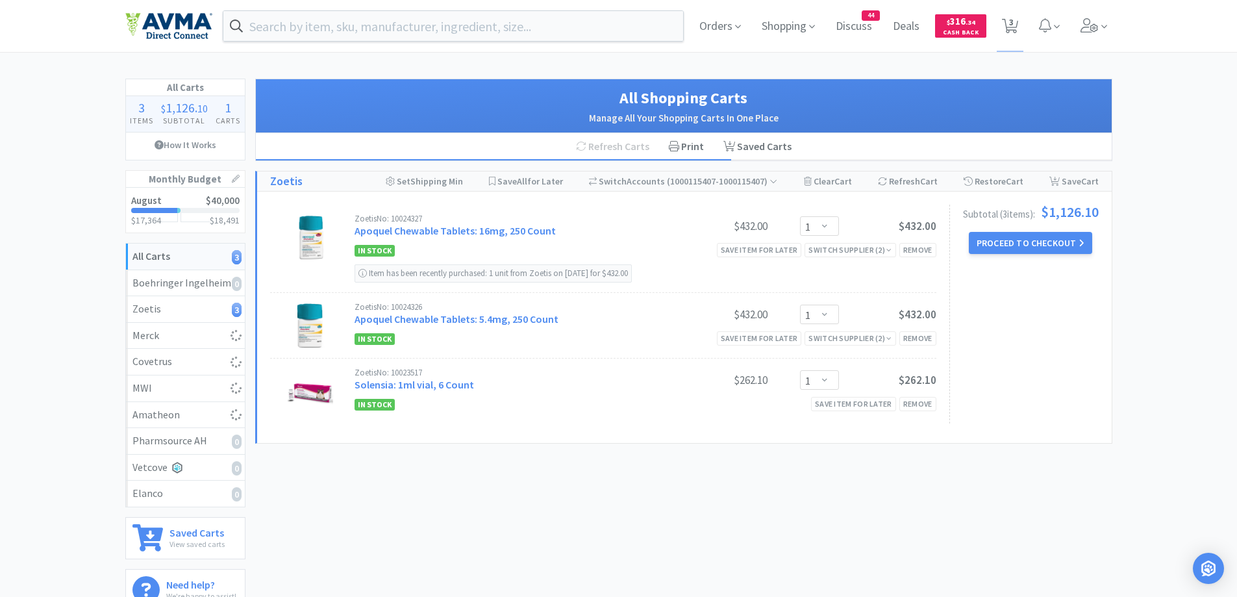
select select "2"
select select "1"
select select "2"
select select "1"
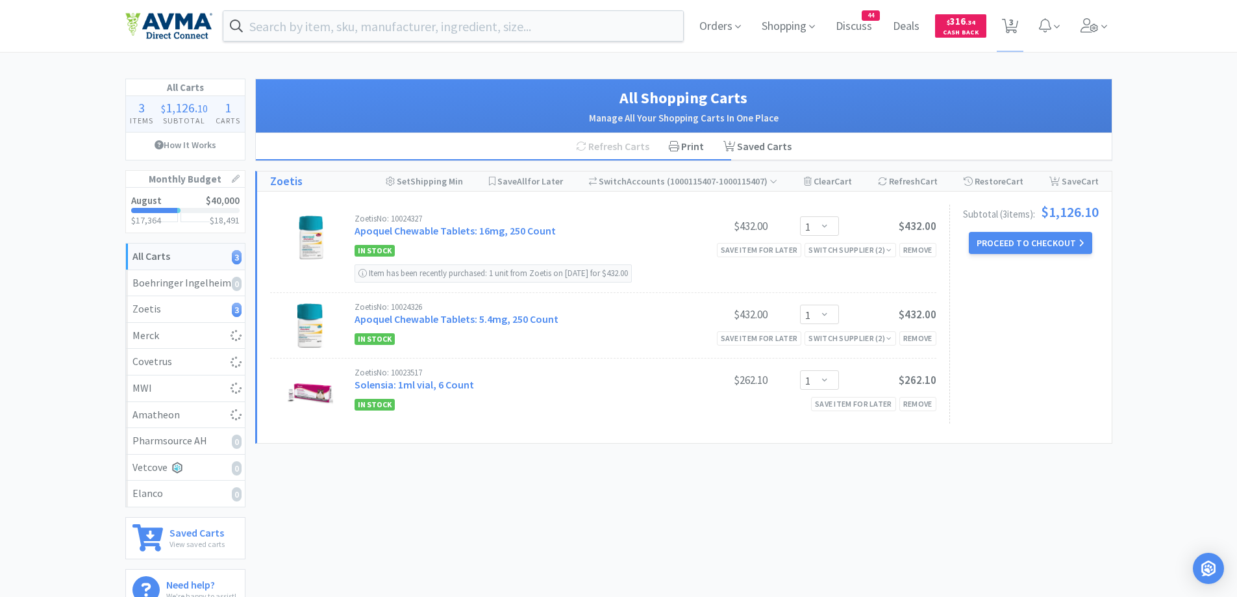
select select "1"
select select "6"
select select "1"
select select "5"
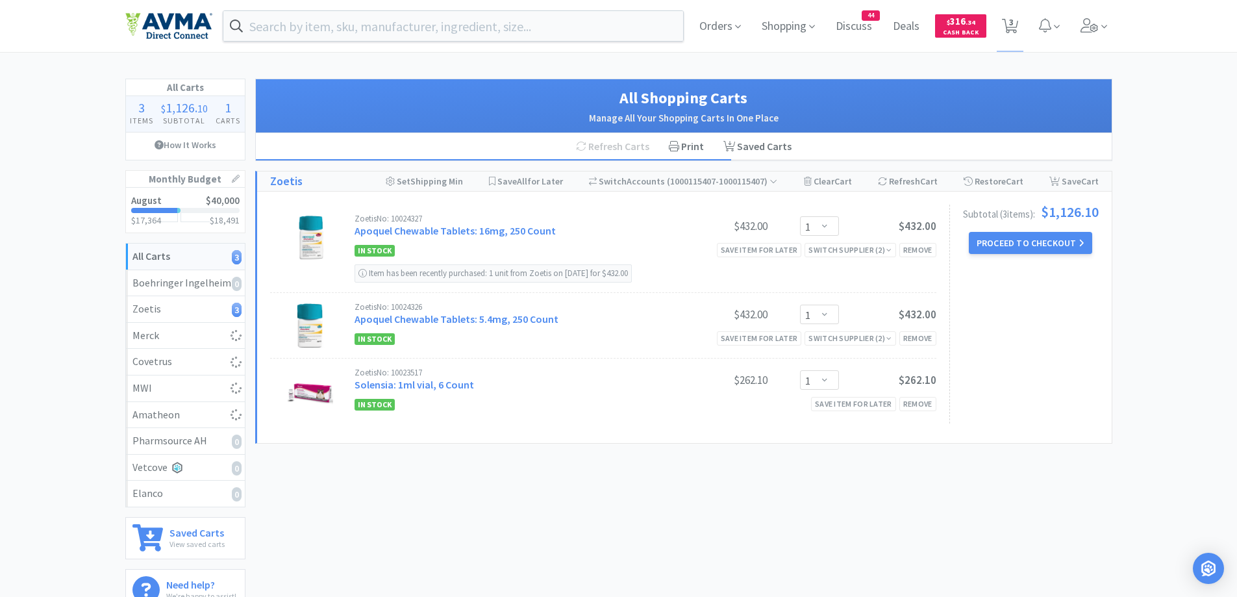
select select "1"
select select "4"
select select "1"
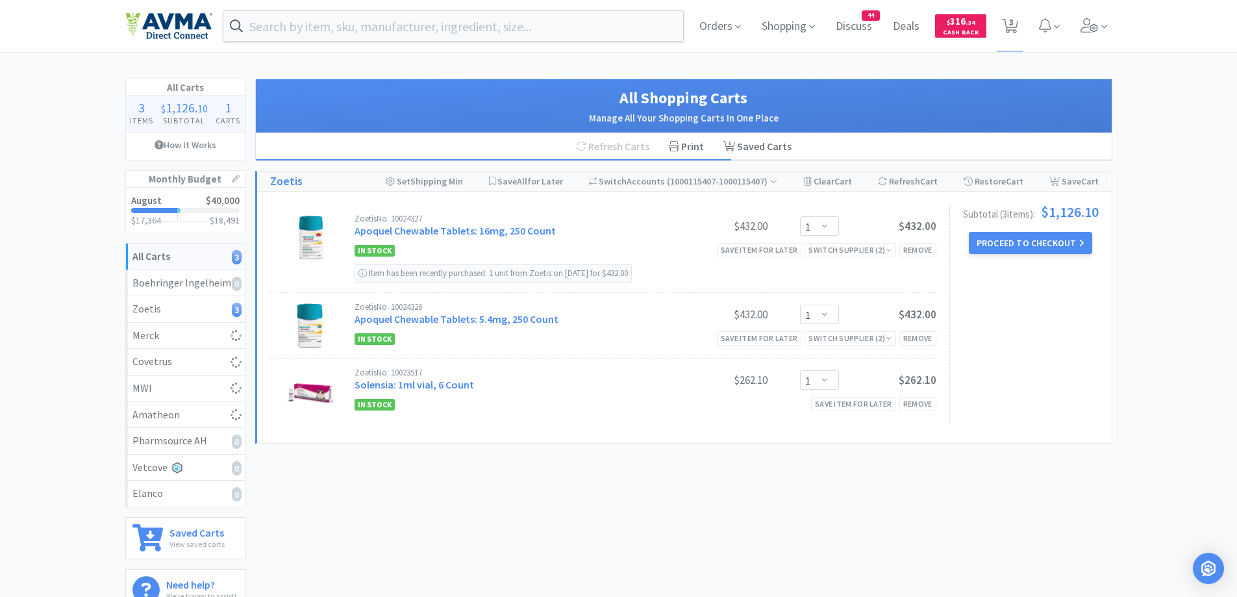
select select "1"
select select "5"
select select "1"
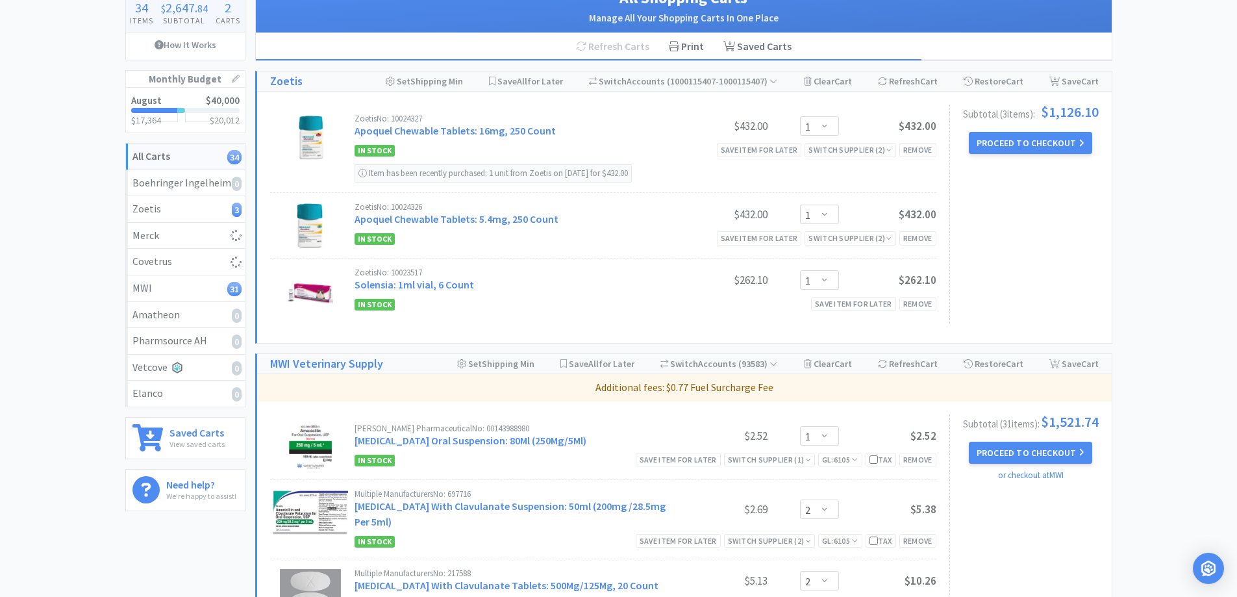
scroll to position [130, 0]
